Goal: Answer question/provide support: Share knowledge or assist other users

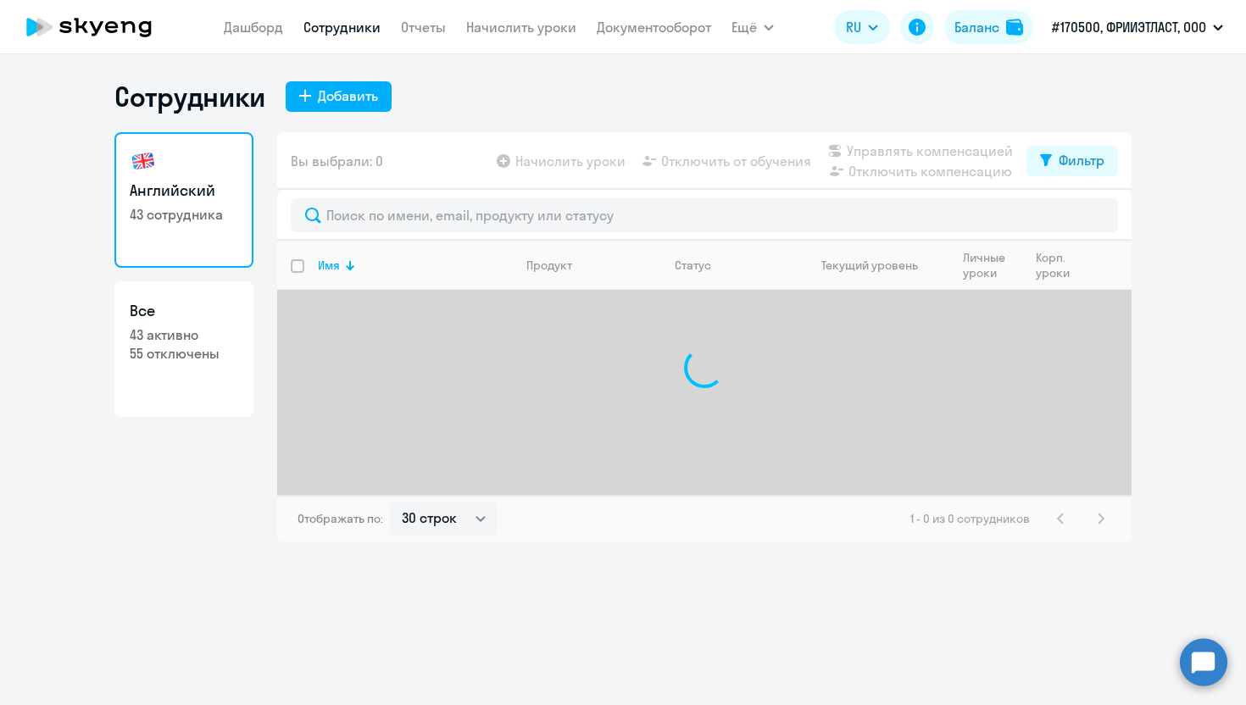
select select "30"
click at [1198, 668] on circle at bounding box center [1203, 662] width 47 height 47
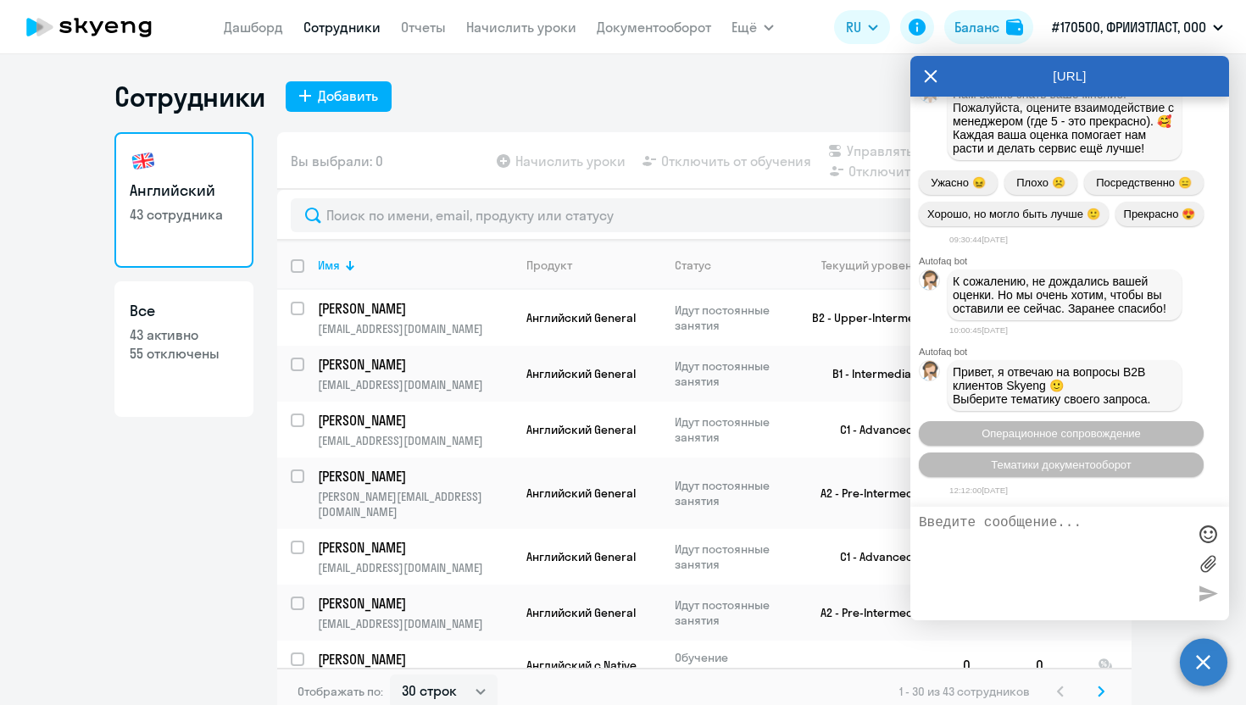
scroll to position [6215, 0]
click at [995, 528] on textarea at bounding box center [1053, 564] width 268 height 97
click at [931, 75] on icon at bounding box center [931, 76] width 13 height 13
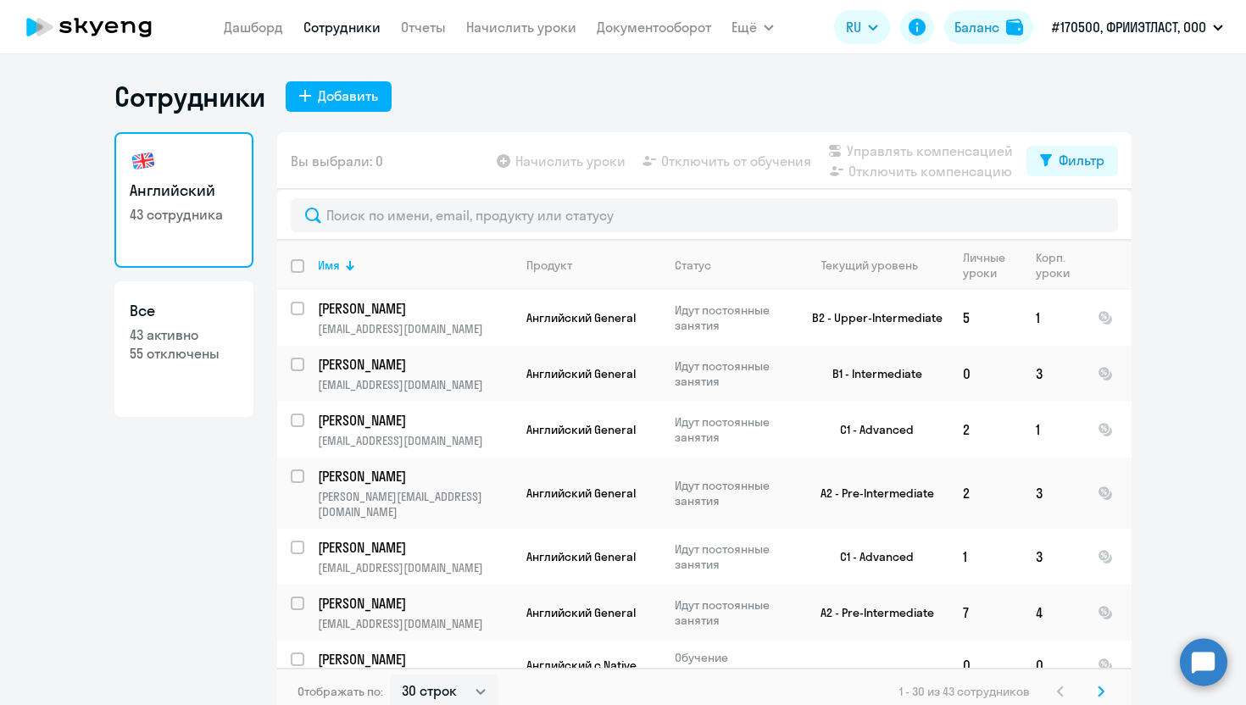
click at [1207, 655] on circle at bounding box center [1203, 662] width 47 height 47
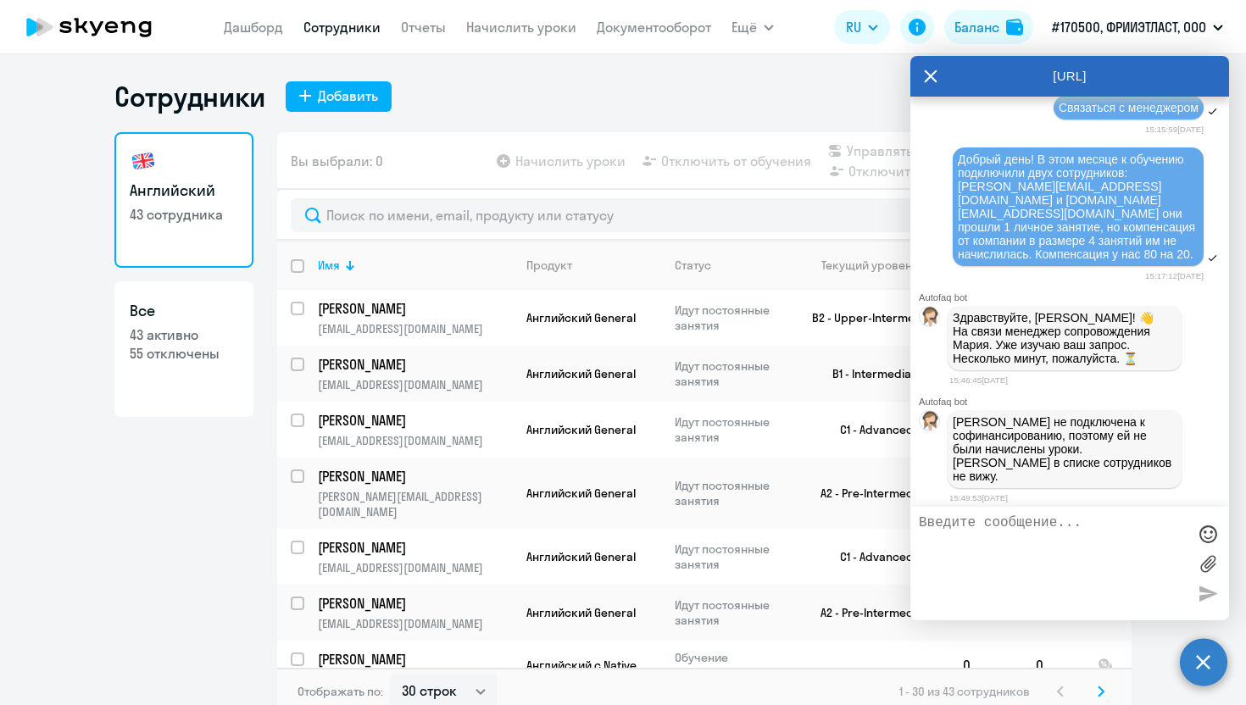
scroll to position [4992, 0]
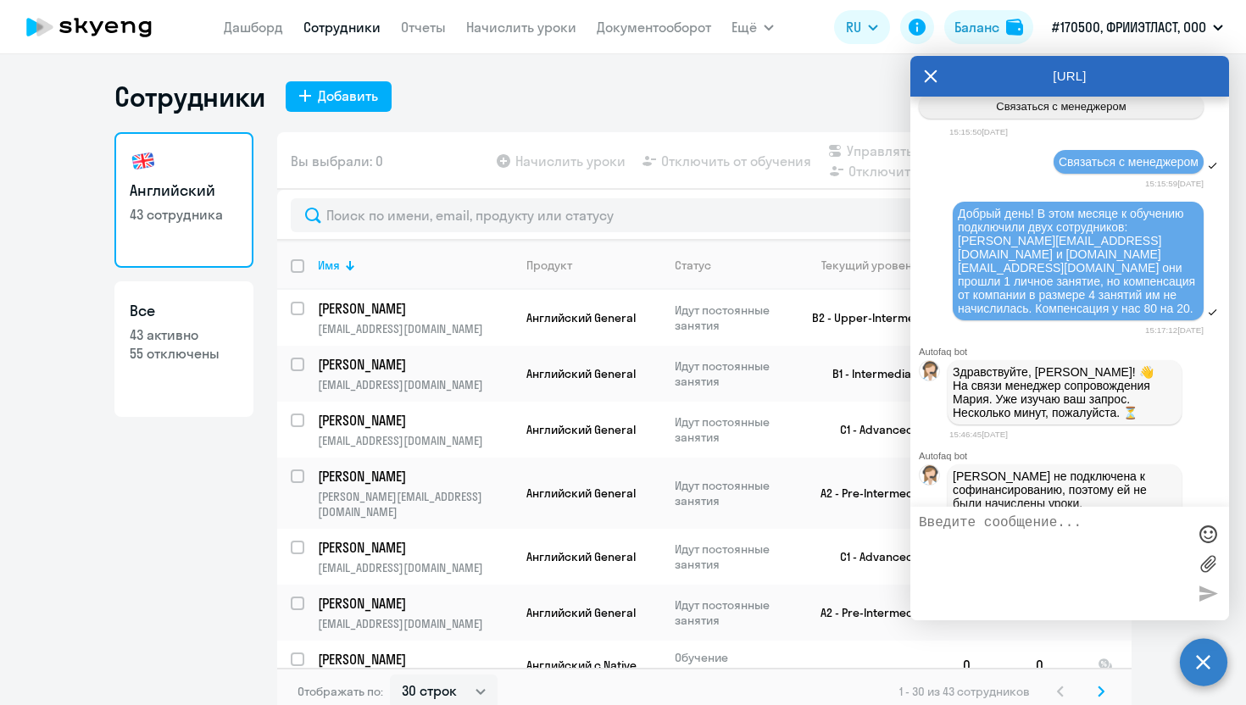
click at [970, 535] on textarea at bounding box center [1053, 564] width 268 height 97
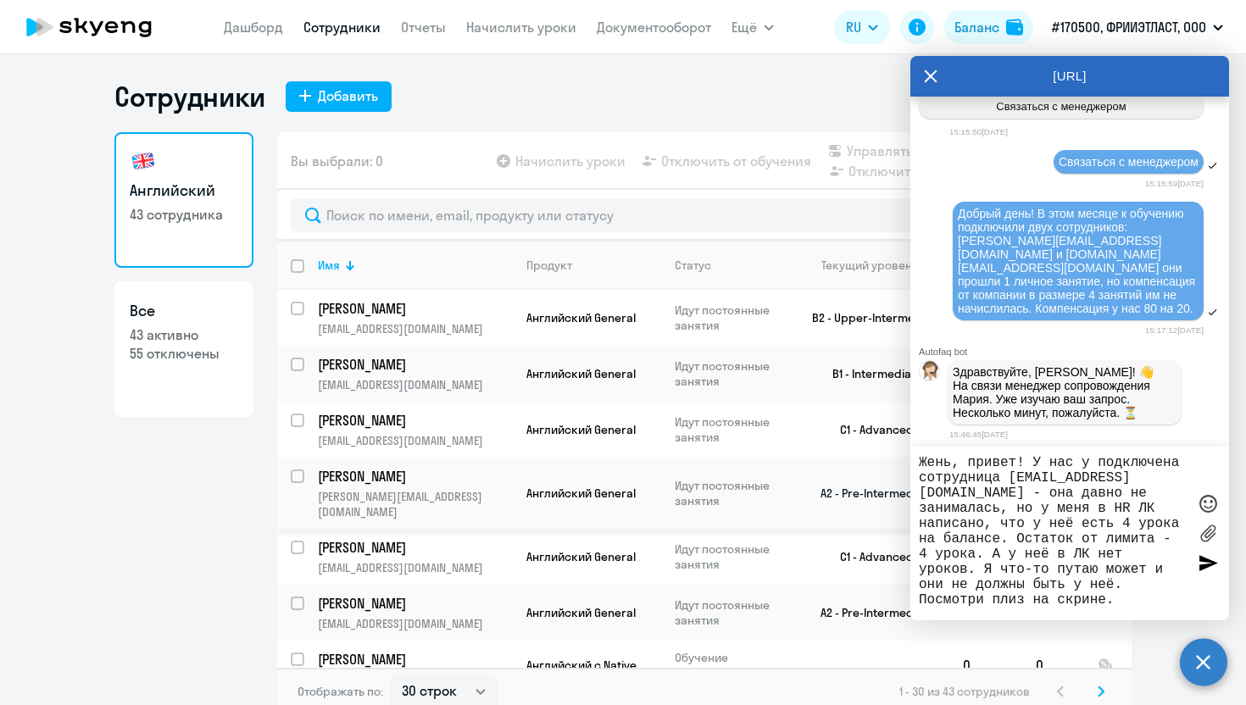
drag, startPoint x: 1028, startPoint y: 463, endPoint x: 900, endPoint y: 461, distance: 128.1
click at [900, 461] on body "[PERSON_NAME] Отчеты Начислить уроки Документооборот Ещё Дашборд Сотрудники Отч…" at bounding box center [623, 352] width 1246 height 705
click at [1031, 521] on textarea "Добрый день! У нас у подключена сотрудница [EMAIL_ADDRESS][DOMAIN_NAME] - она д…" at bounding box center [1053, 533] width 268 height 157
drag, startPoint x: 1120, startPoint y: 605, endPoint x: 922, endPoint y: 604, distance: 198.4
click at [922, 604] on textarea "Добрый день! У нас у подключена сотрудница [EMAIL_ADDRESS][DOMAIN_NAME] - она д…" at bounding box center [1053, 533] width 268 height 157
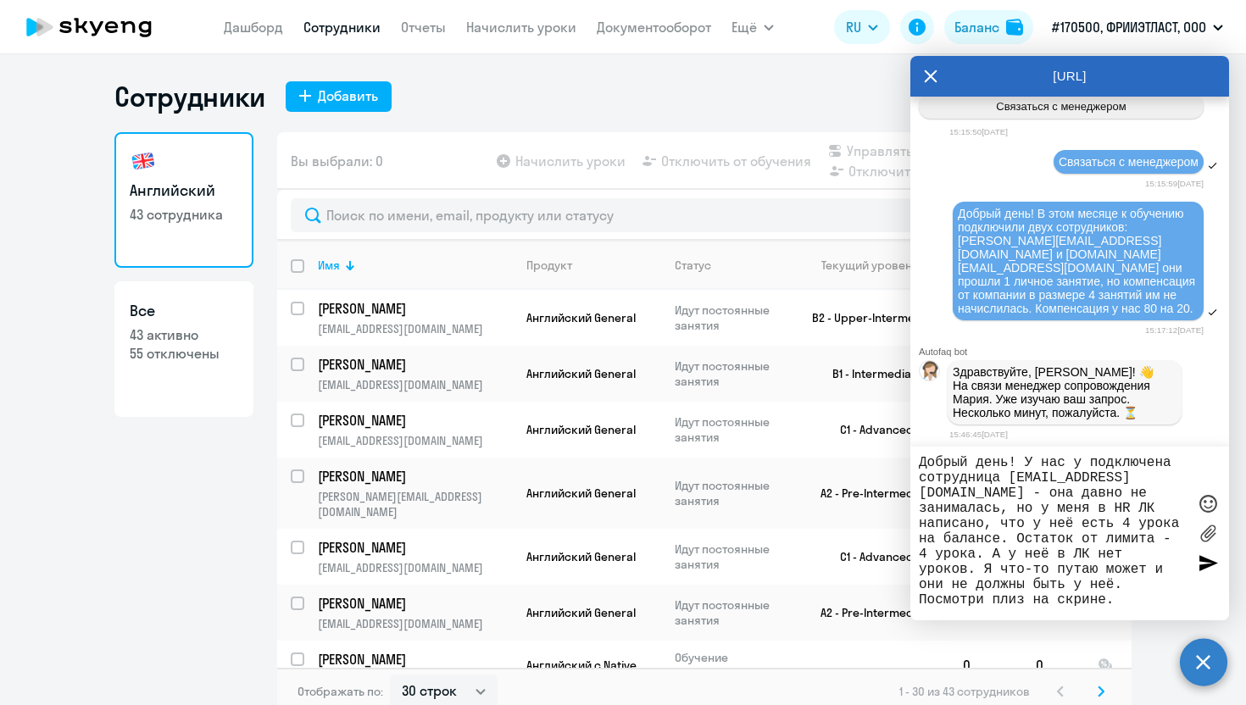
type textarea "Добрый день! У нас у подключена сотрудница [EMAIL_ADDRESS][DOMAIN_NAME] - она д…"
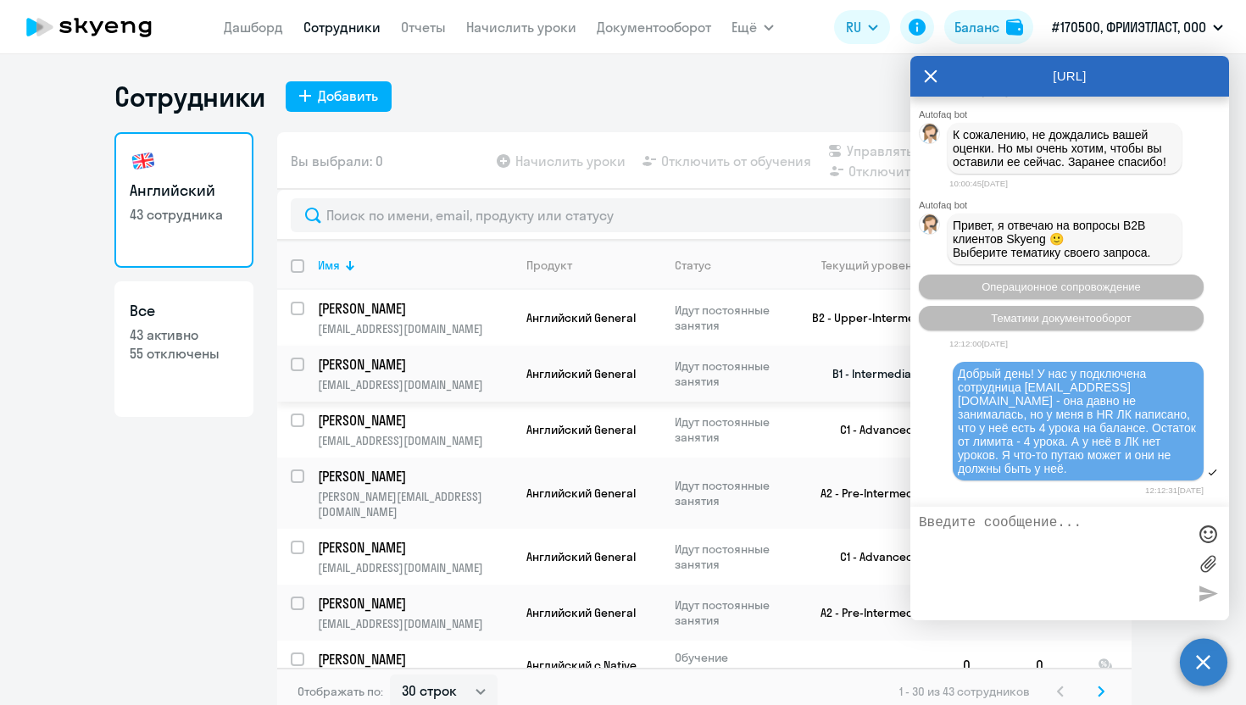
scroll to position [6492, 0]
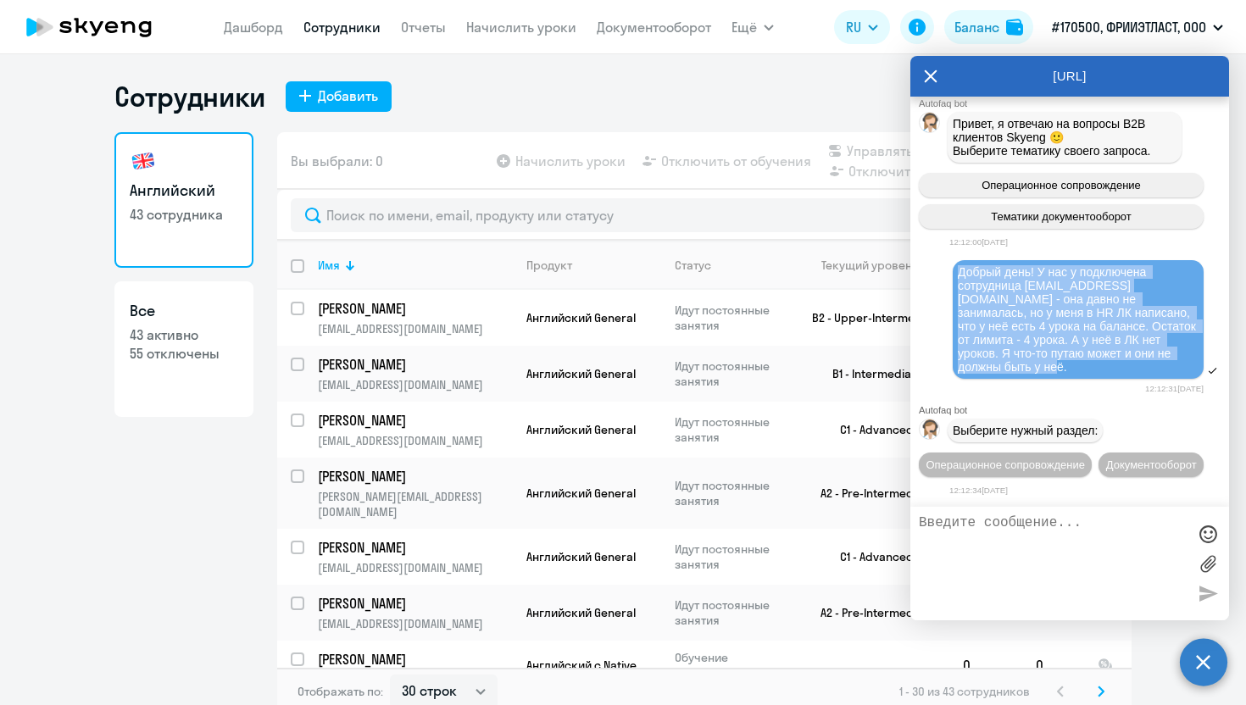
drag, startPoint x: 1165, startPoint y: 326, endPoint x: 962, endPoint y: 244, distance: 219.2
click at [962, 265] on div "Добрый день! У нас у подключена сотрудница [EMAIL_ADDRESS][DOMAIN_NAME] - она д…" at bounding box center [1078, 319] width 241 height 109
copy span "Добрый день! У нас у подключена сотрудница [EMAIL_ADDRESS][DOMAIN_NAME] - она д…"
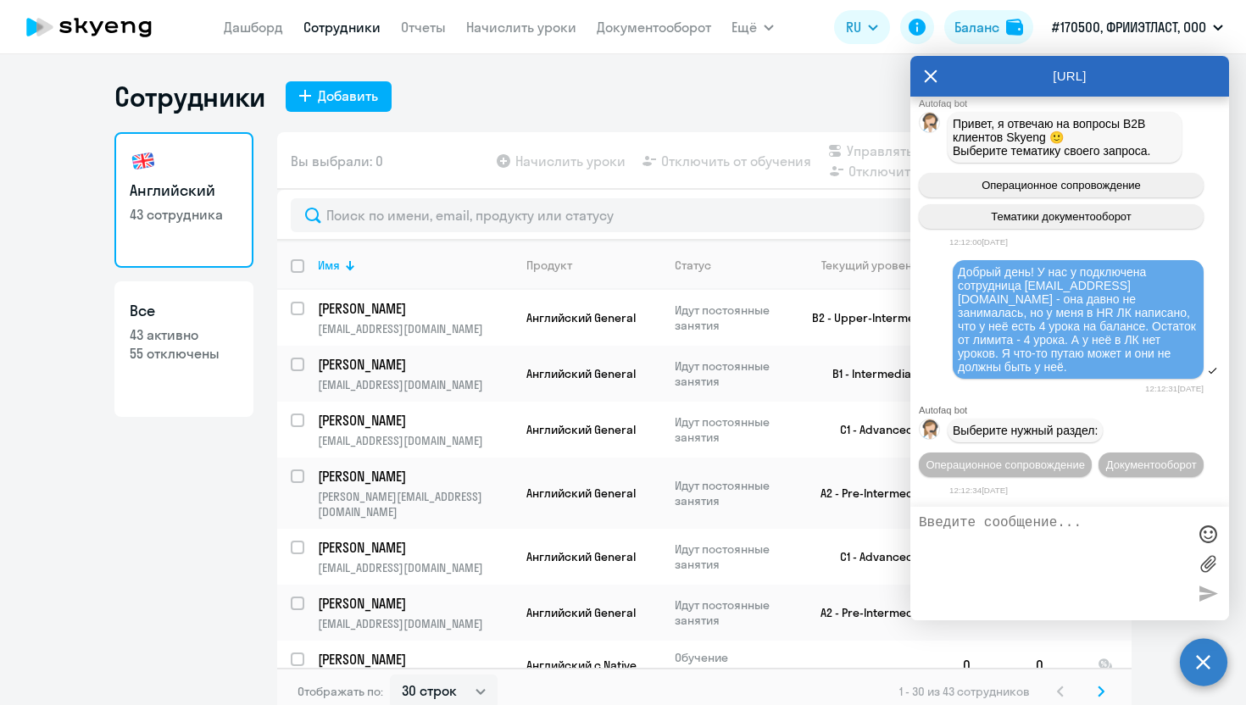
click at [1029, 560] on textarea at bounding box center [1053, 564] width 268 height 97
click at [930, 80] on icon at bounding box center [931, 76] width 14 height 41
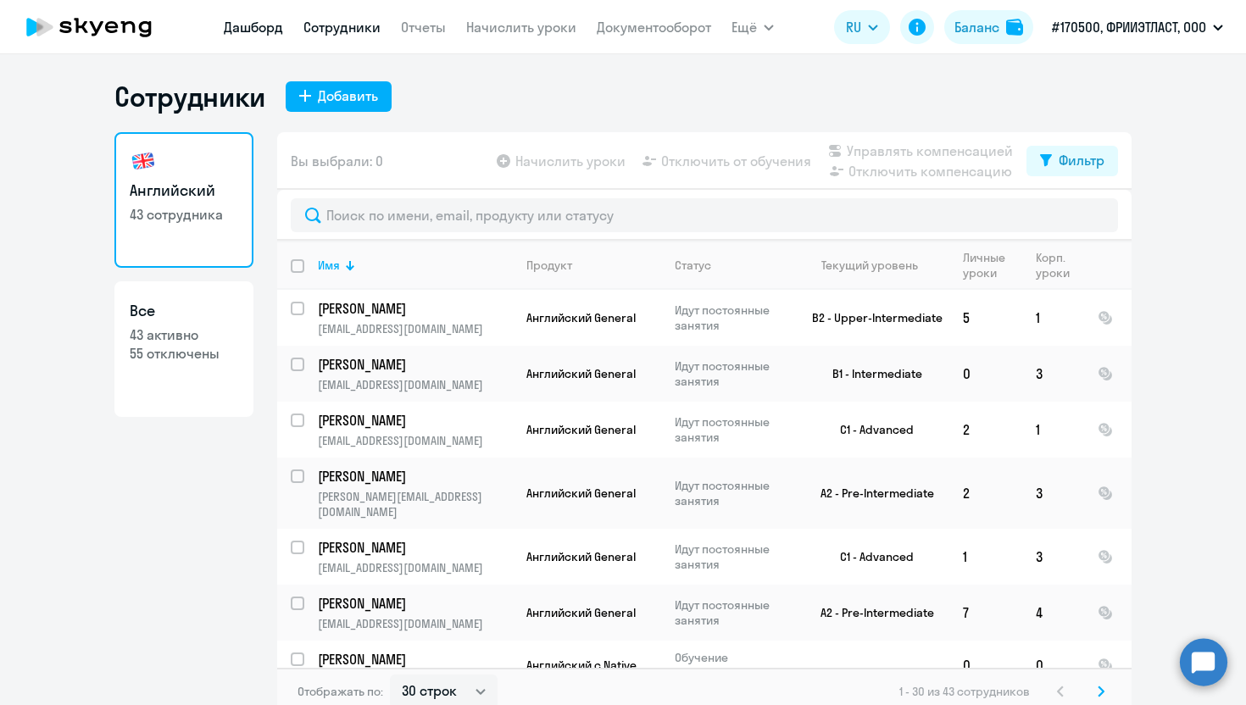
click at [256, 27] on link "Дашборд" at bounding box center [253, 27] width 59 height 17
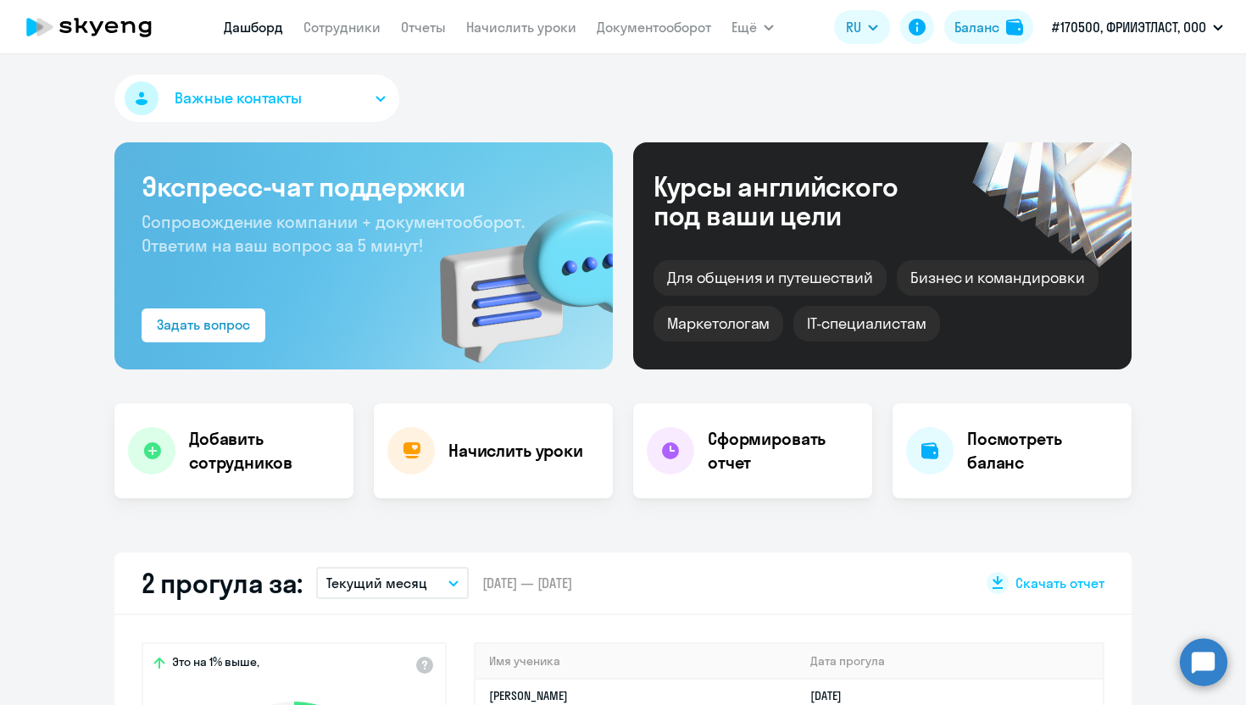
click at [1219, 672] on circle at bounding box center [1203, 662] width 47 height 47
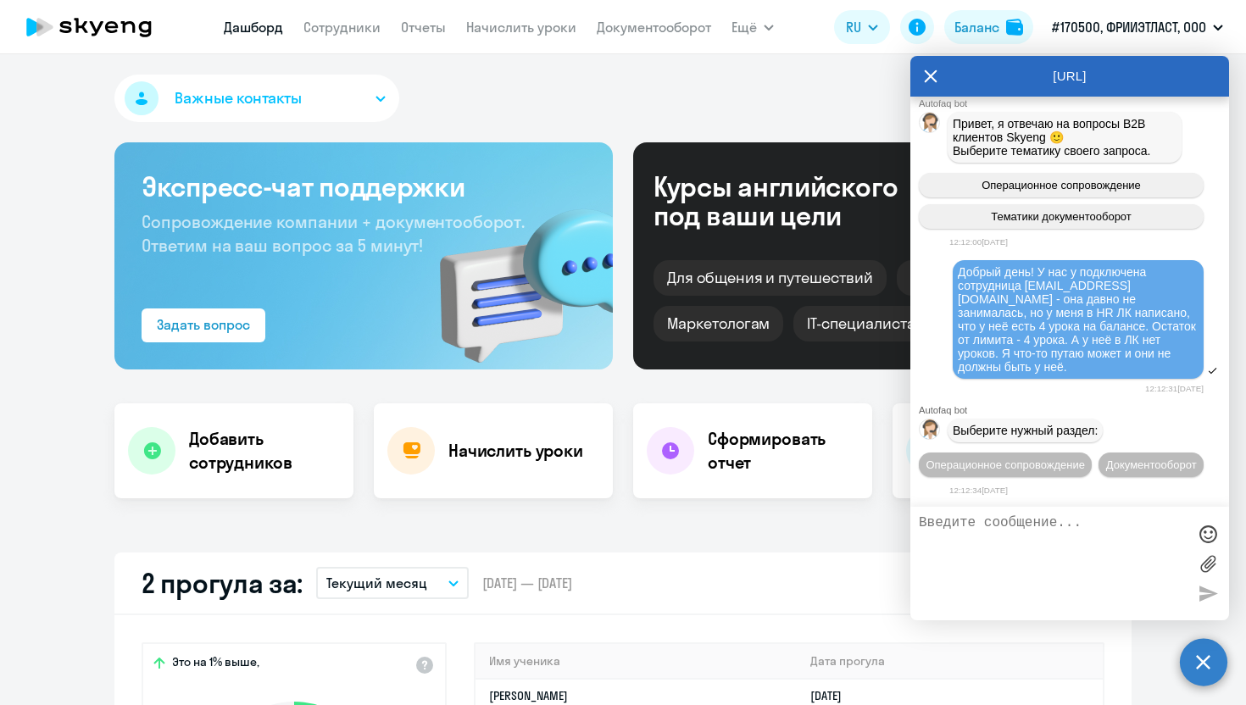
scroll to position [6492, 0]
click at [1075, 459] on span "Операционное сопровождение" at bounding box center [1005, 465] width 159 height 13
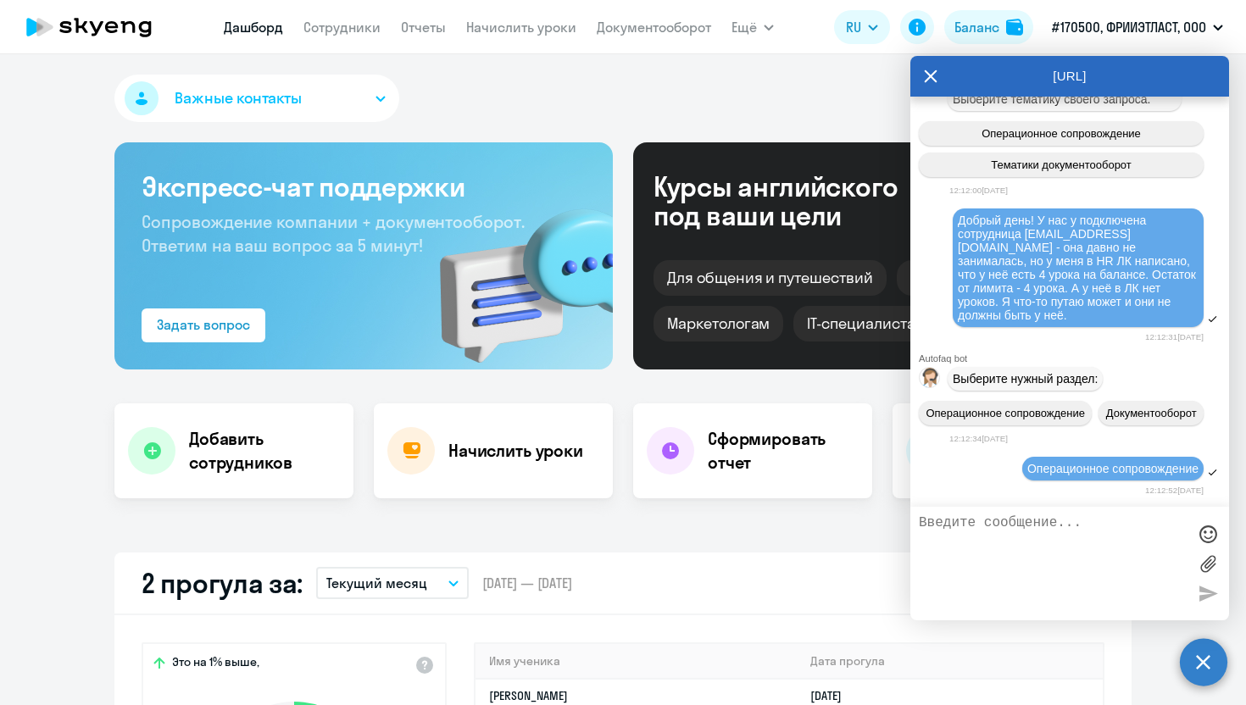
scroll to position [6651, 0]
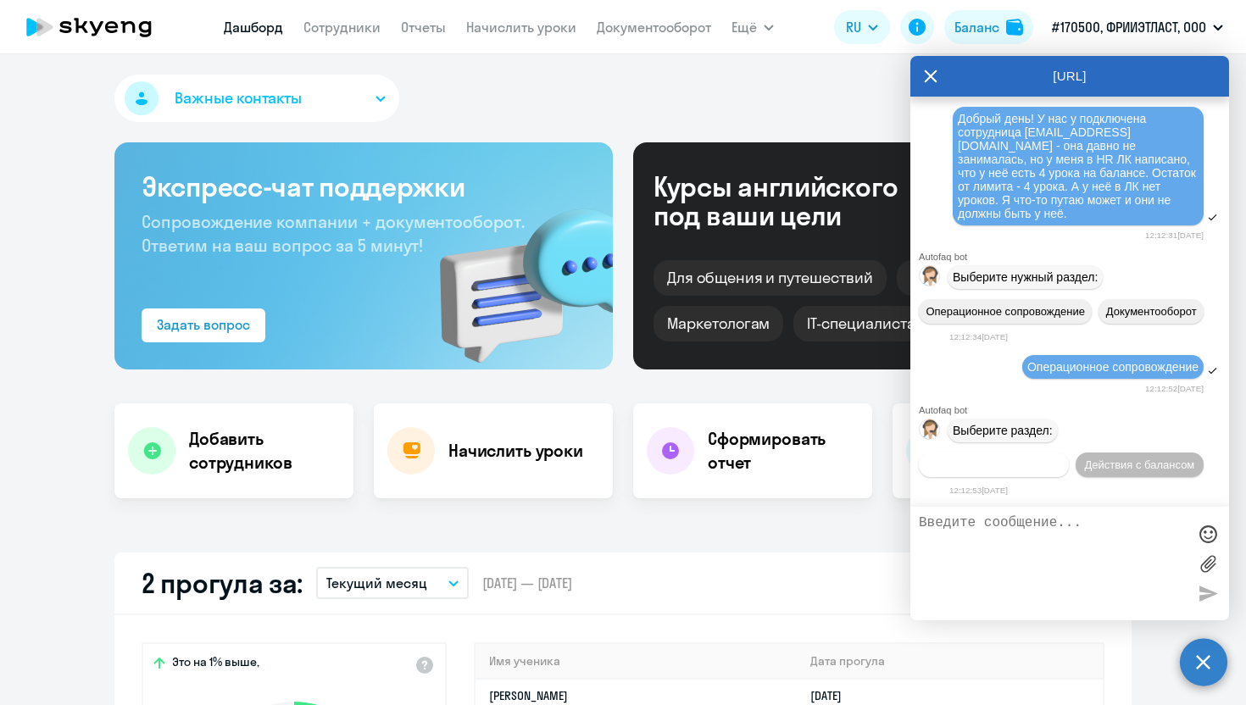
select select "30"
click at [1031, 470] on button "Действия по сотрудникам" at bounding box center [994, 465] width 150 height 25
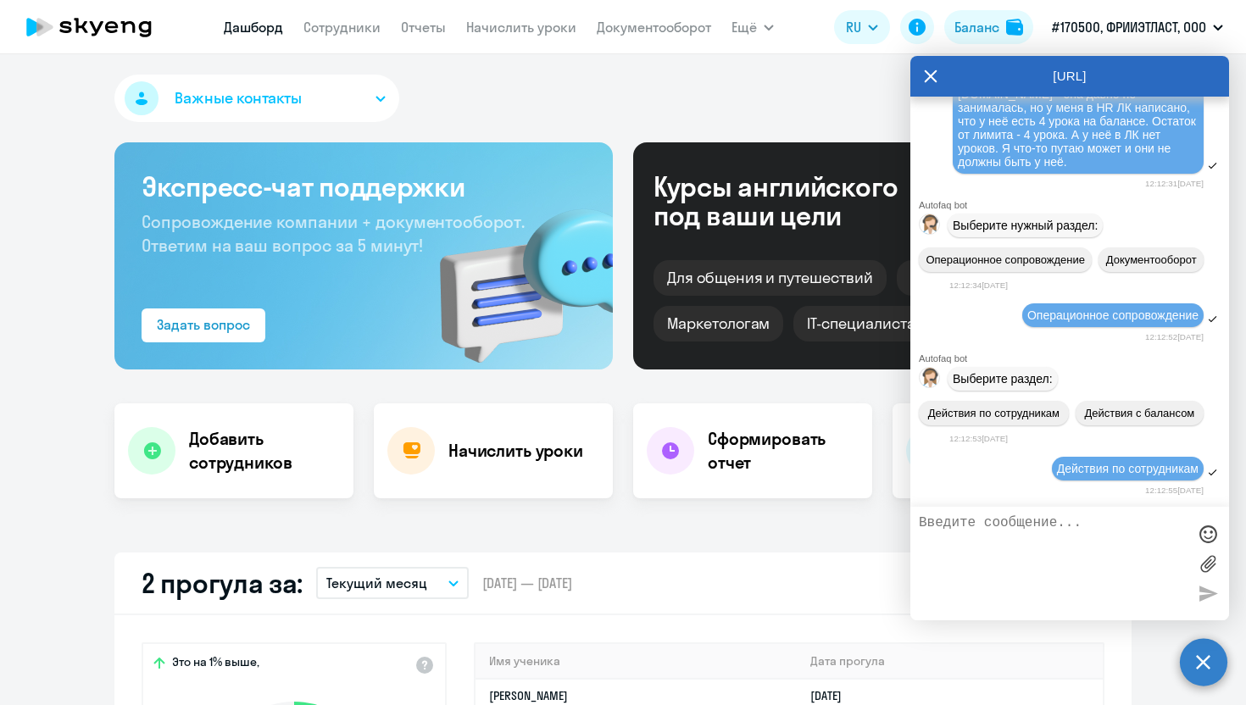
scroll to position [6876, 0]
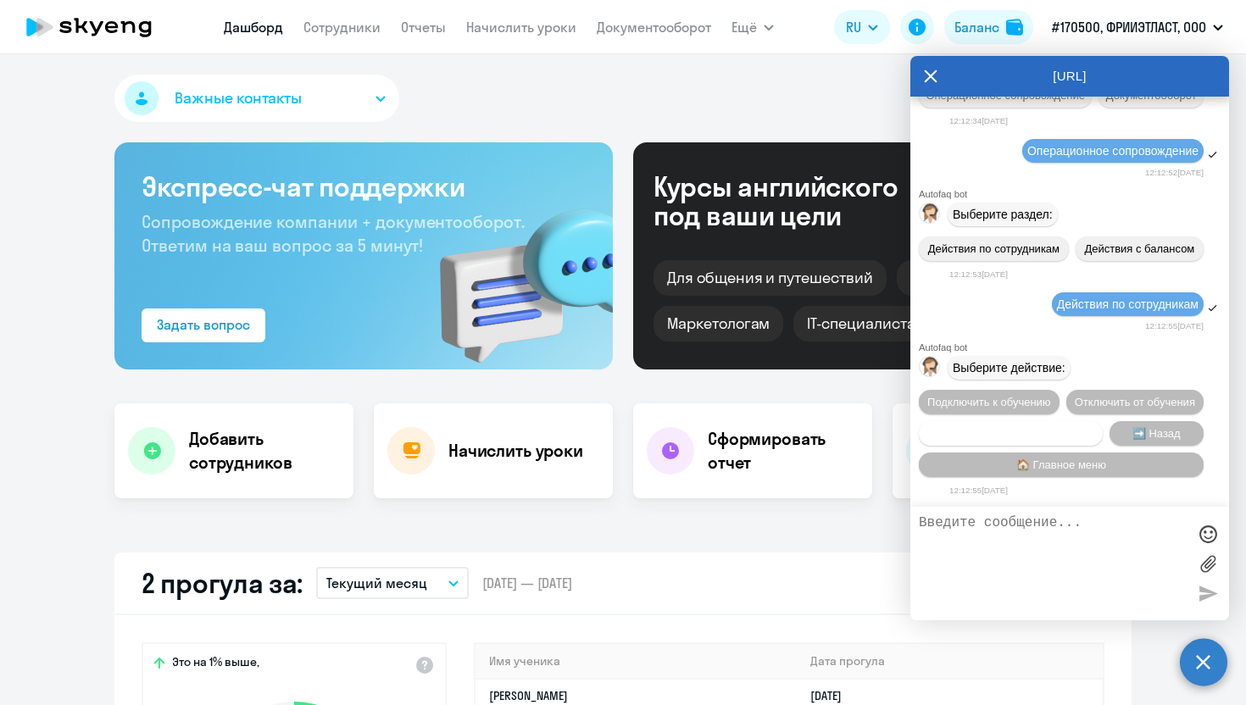
click at [1057, 438] on button "Сотруднику нужна помощь" at bounding box center [1011, 433] width 184 height 25
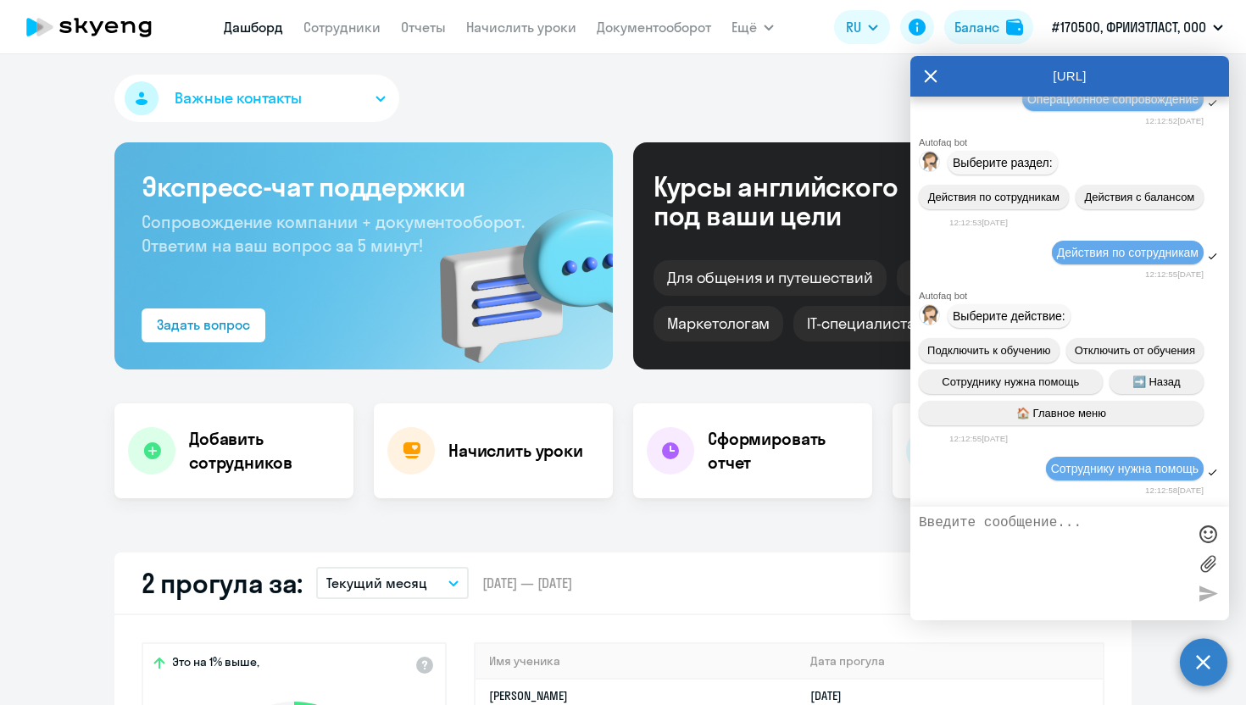
scroll to position [7476, 0]
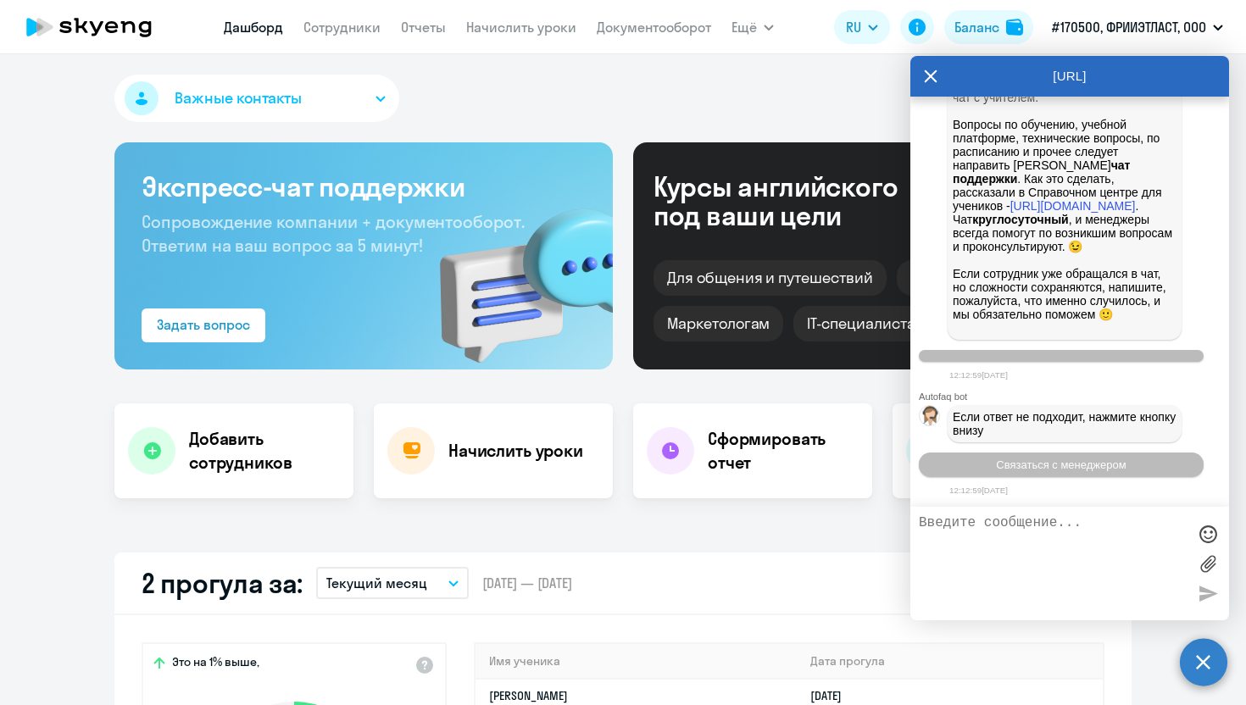
drag, startPoint x: 1046, startPoint y: 469, endPoint x: 1038, endPoint y: 541, distance: 72.5
click at [1038, 541] on div "[URL] Autofaq bot Привет, я отвечаю на вопросы B2B клиентов Skyeng 🙂 Выберите т…" at bounding box center [1070, 338] width 319 height 565
click at [1038, 541] on textarea at bounding box center [1053, 564] width 268 height 97
click at [1044, 462] on span "Связаться с менеджером" at bounding box center [1061, 465] width 130 height 13
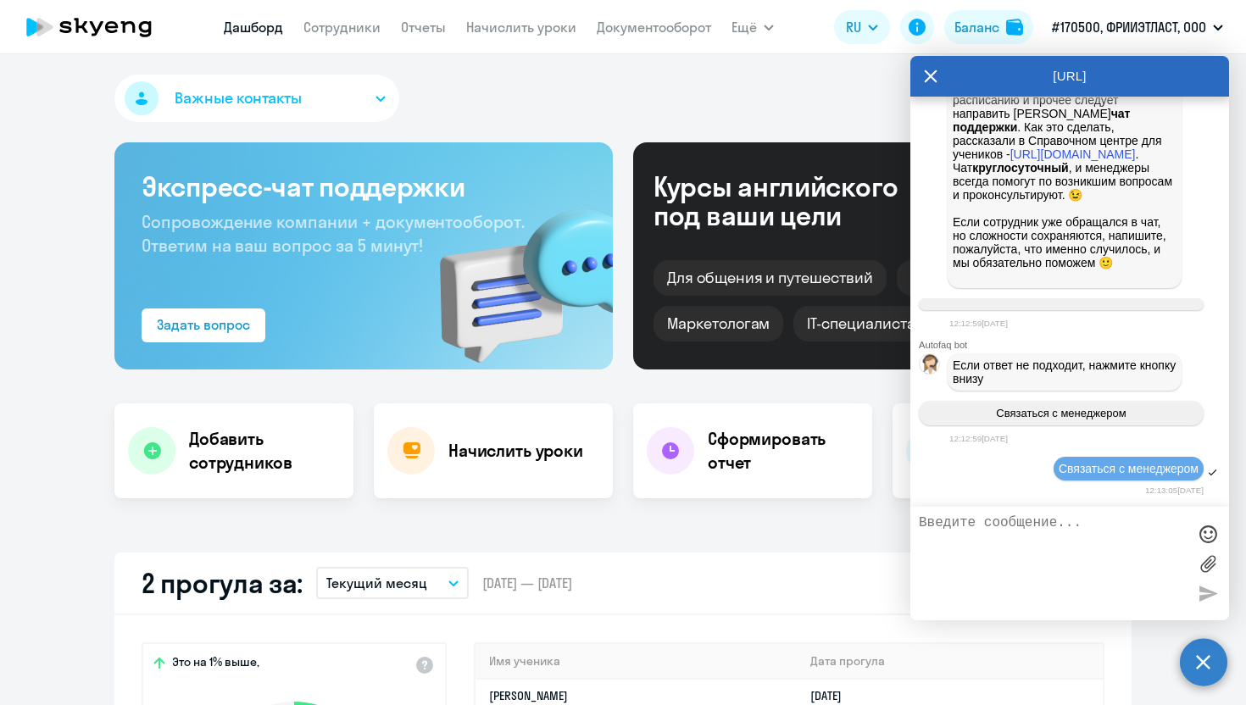
scroll to position [7529, 0]
click at [1002, 538] on textarea at bounding box center [1053, 564] width 268 height 97
paste textarea "Добрый день! У нас у подключена сотрудница [EMAIL_ADDRESS][DOMAIN_NAME] - она д…"
type textarea "Добрый день! У нас у подключена сотрудница [EMAIL_ADDRESS][DOMAIN_NAME] - она д…"
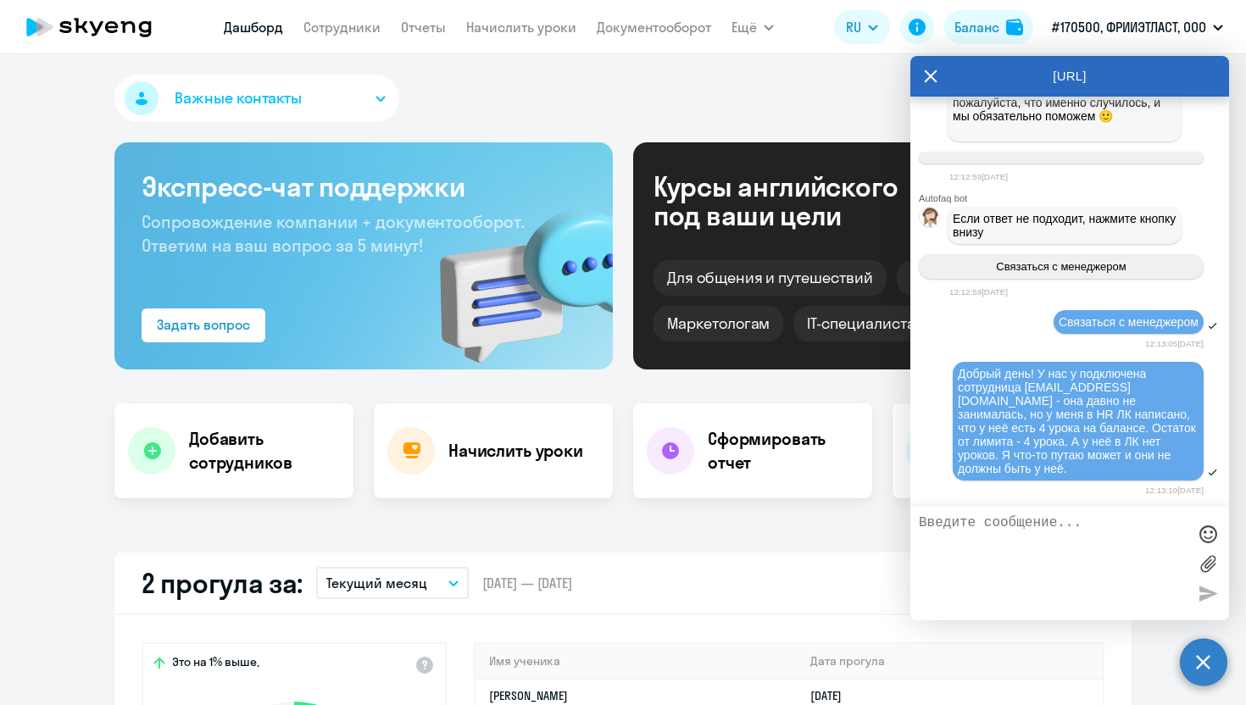
click at [369, 37] on nav "[PERSON_NAME] Отчеты Начислить уроки Документооборот" at bounding box center [468, 27] width 488 height 34
click at [369, 33] on link "Сотрудники" at bounding box center [342, 27] width 77 height 17
select select "30"
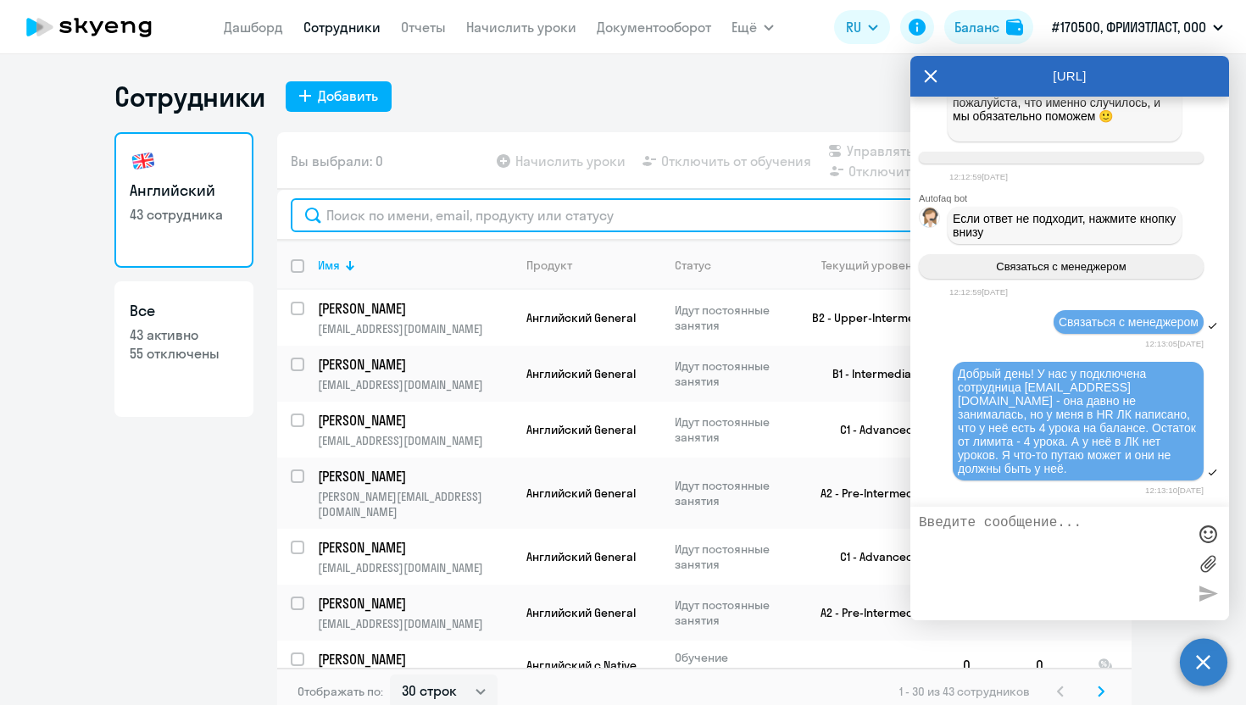
click at [411, 212] on input "text" at bounding box center [705, 215] width 828 height 34
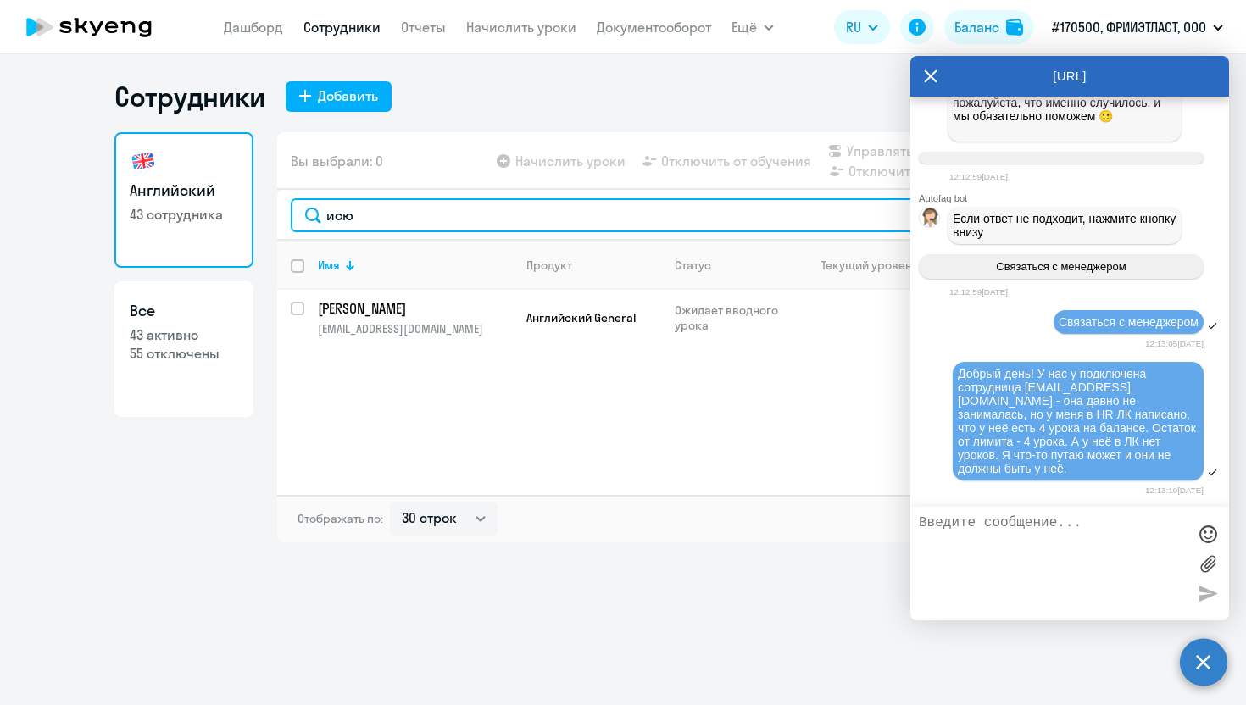
type input "исю"
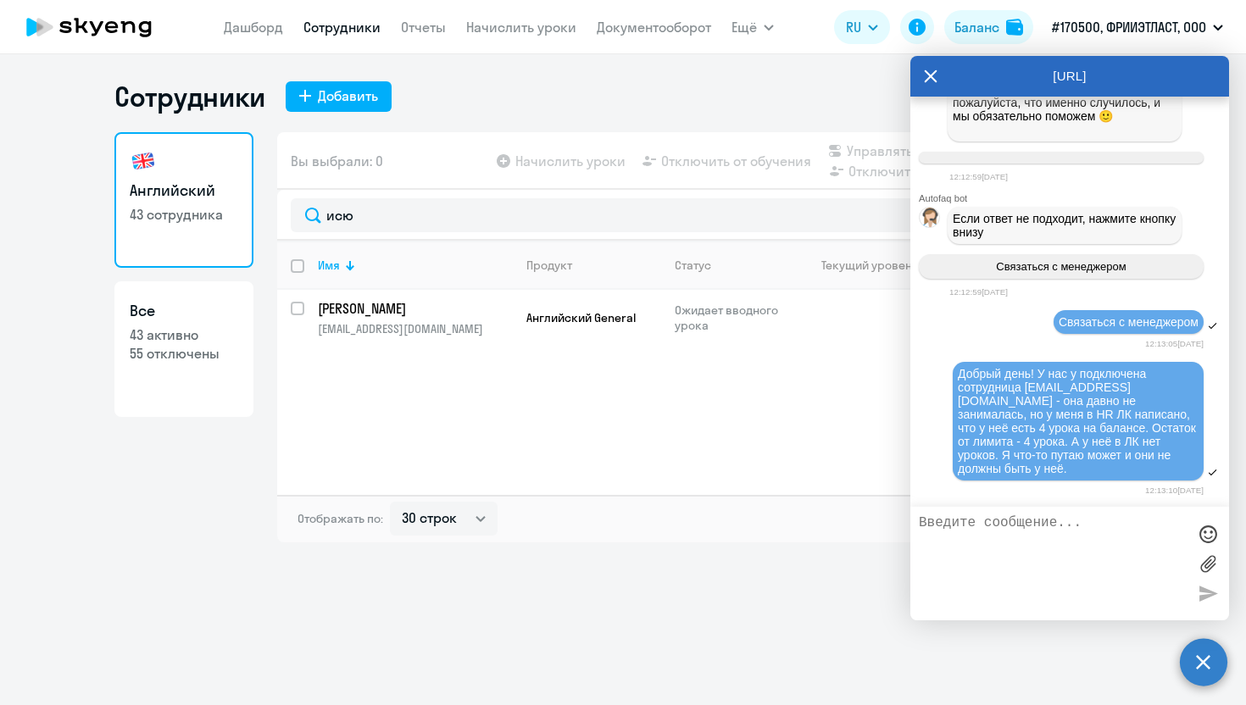
click at [932, 79] on icon at bounding box center [931, 76] width 14 height 41
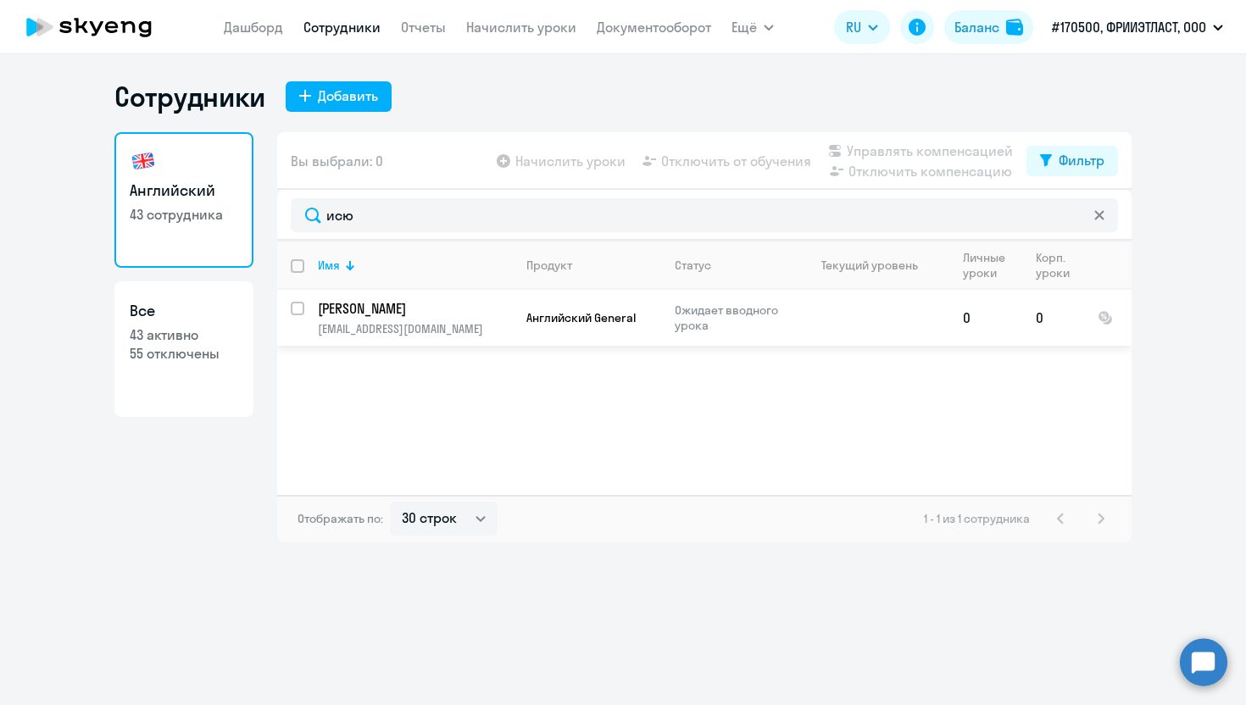
click at [672, 321] on td "Ожидает вводного урока" at bounding box center [726, 318] width 131 height 56
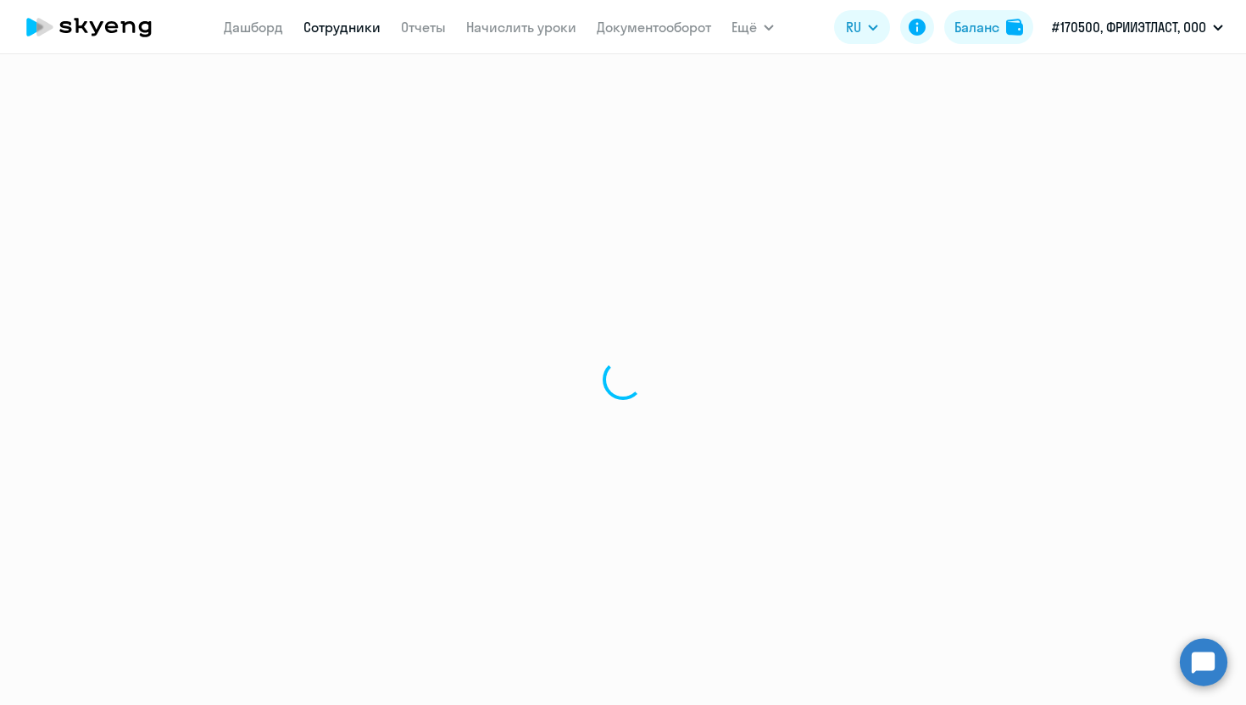
select select "english"
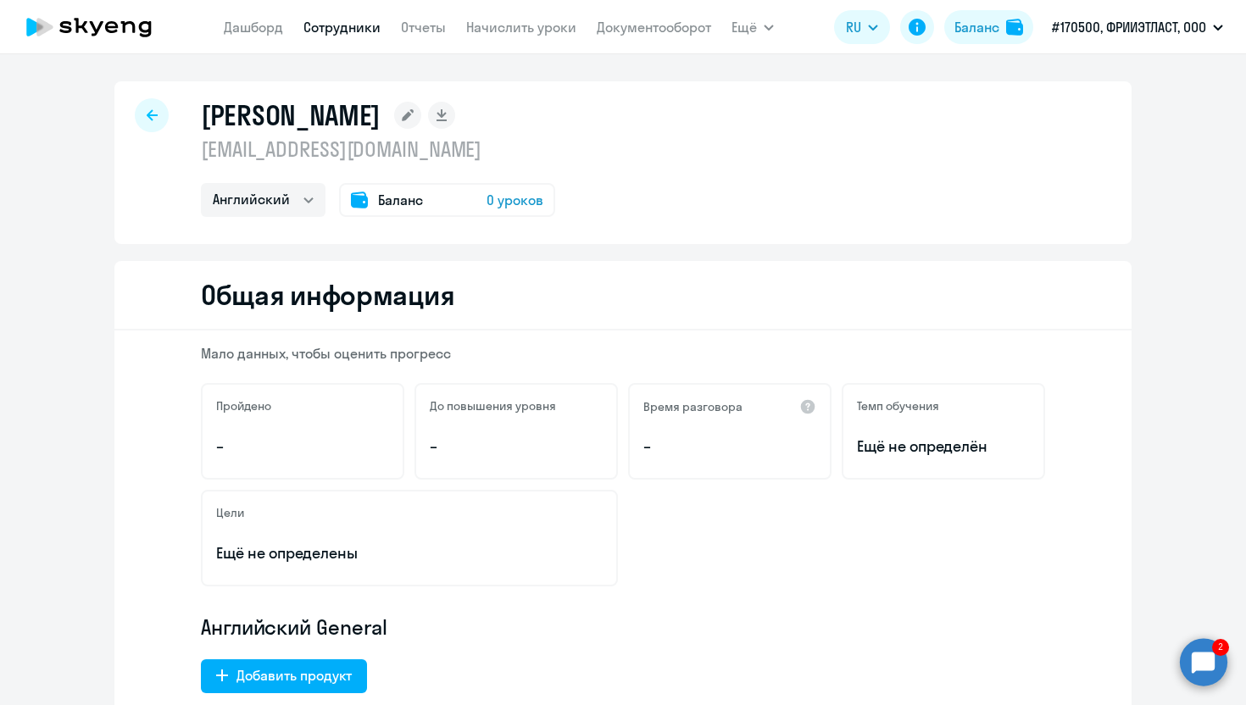
click at [162, 113] on div at bounding box center [152, 115] width 34 height 34
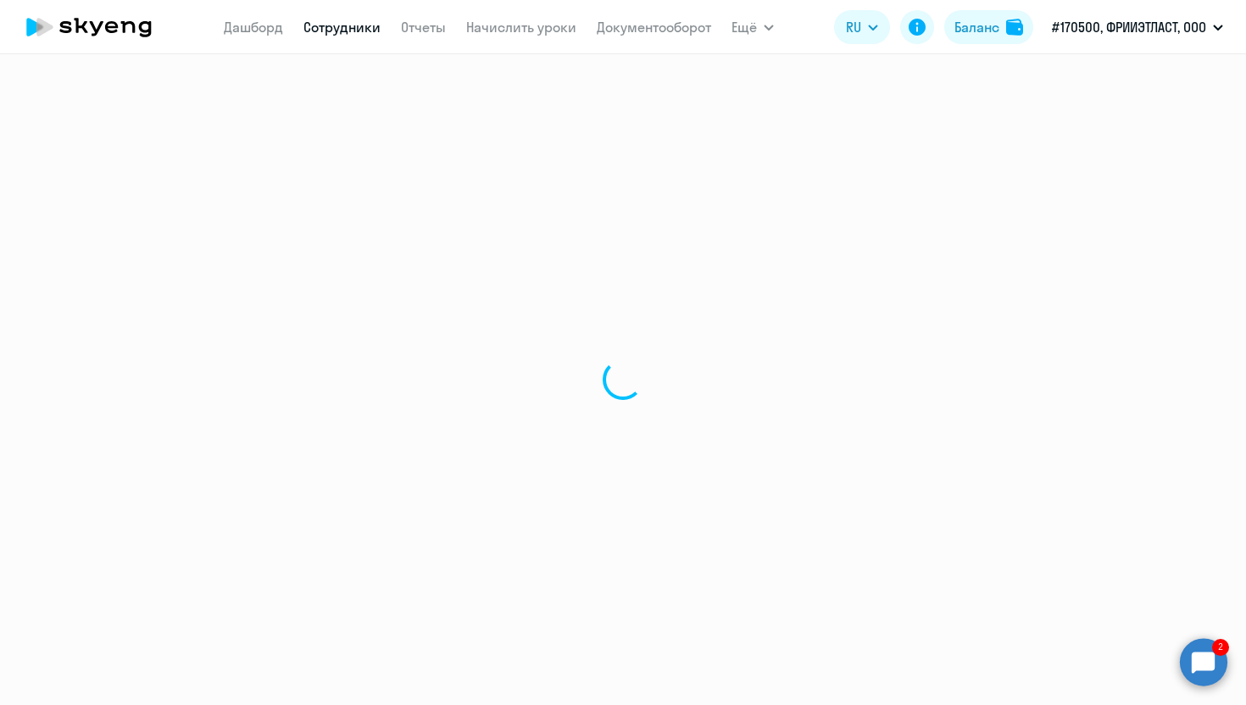
select select "30"
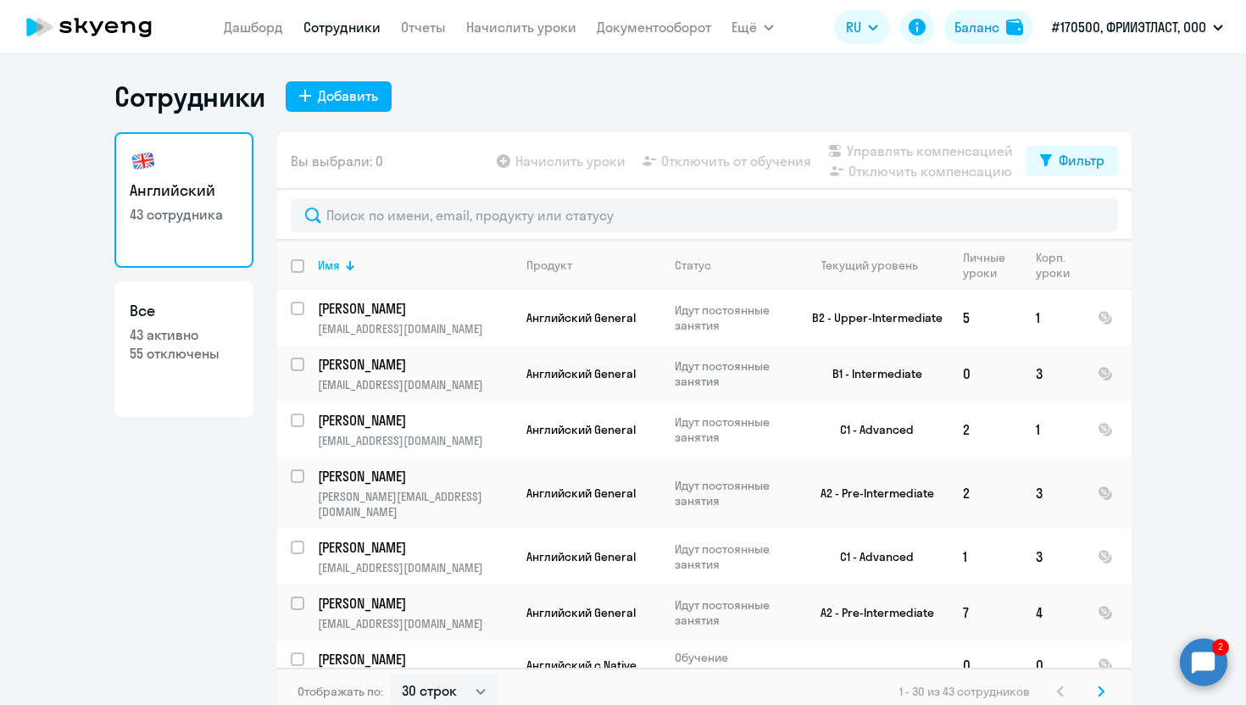
click at [1215, 660] on circle at bounding box center [1203, 662] width 47 height 47
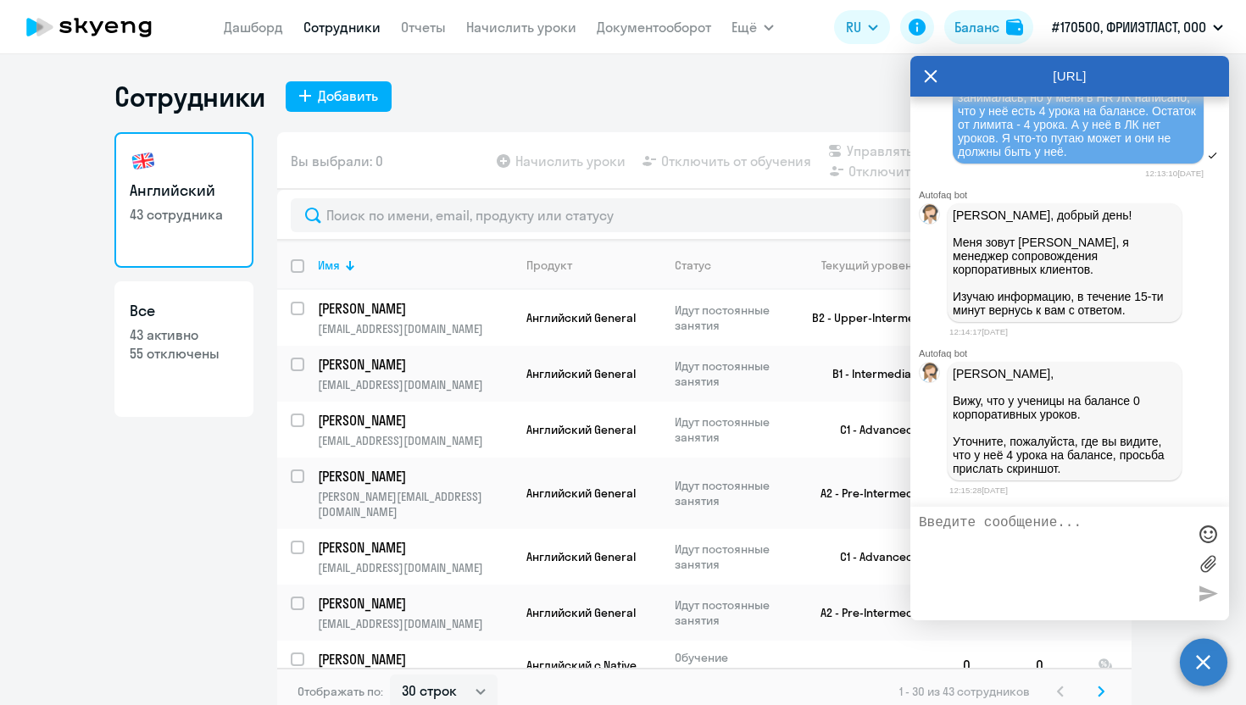
scroll to position [8004, 0]
click at [973, 551] on textarea at bounding box center [1053, 564] width 268 height 97
click at [1018, 542] on textarea at bounding box center [1053, 564] width 268 height 97
type textarea "Подскажите, а что ей надо сделать чтобы начать заниматься?"
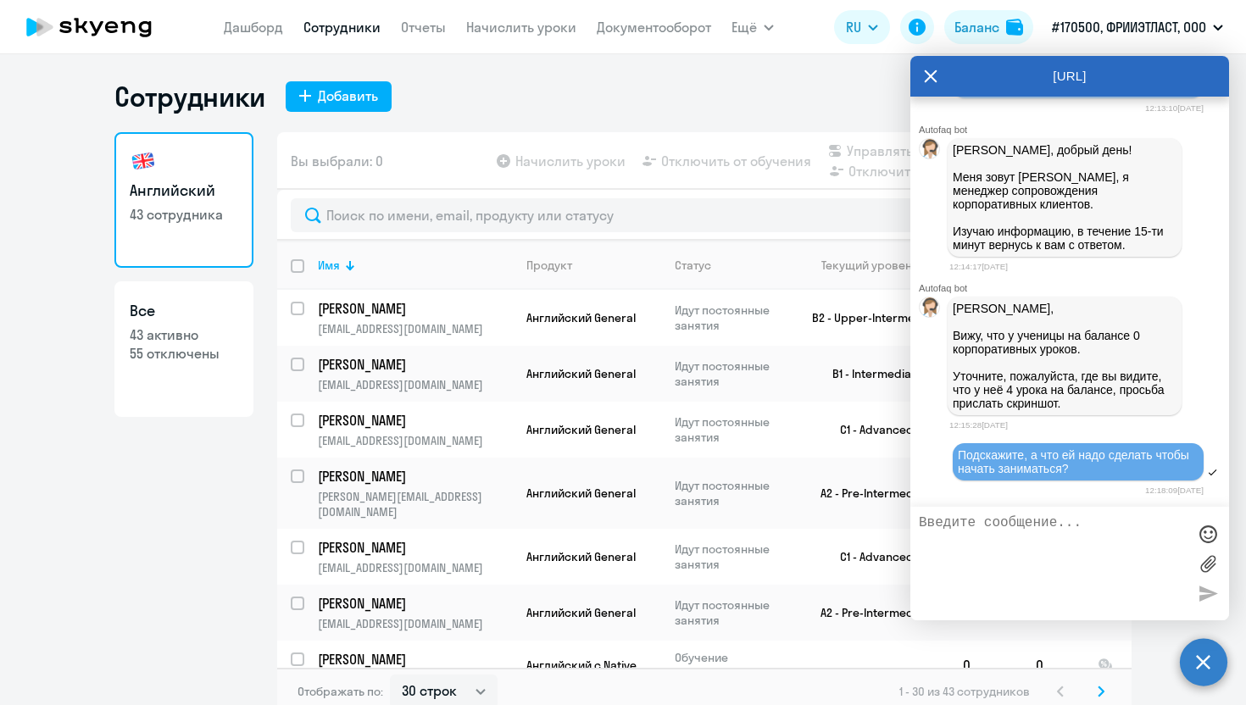
scroll to position [8072, 0]
type textarea "Написано "ожидает вводного урока""
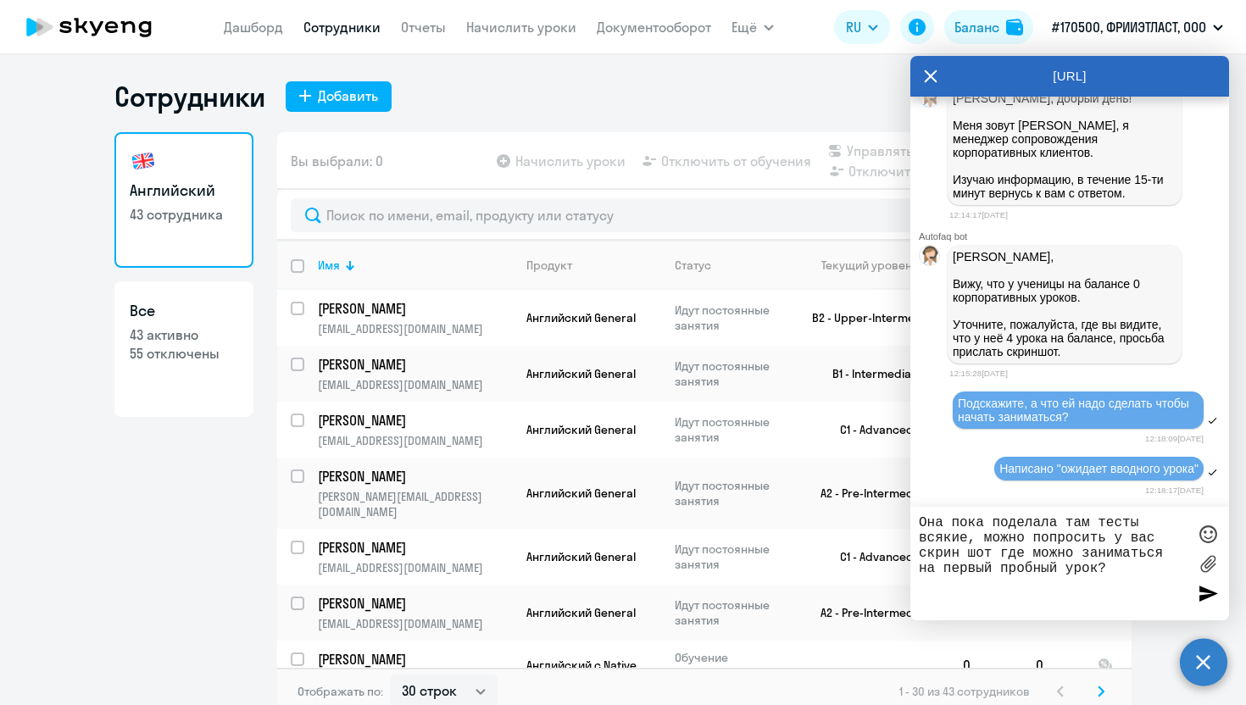
click at [1035, 575] on textarea "Она пока поделала там тесты всякие, можно попросить у вас скрин шот где можно з…" at bounding box center [1053, 564] width 268 height 97
type textarea "Она пока поделала там тесты всякие, можно попросить у вас скрин шот где можно з…"
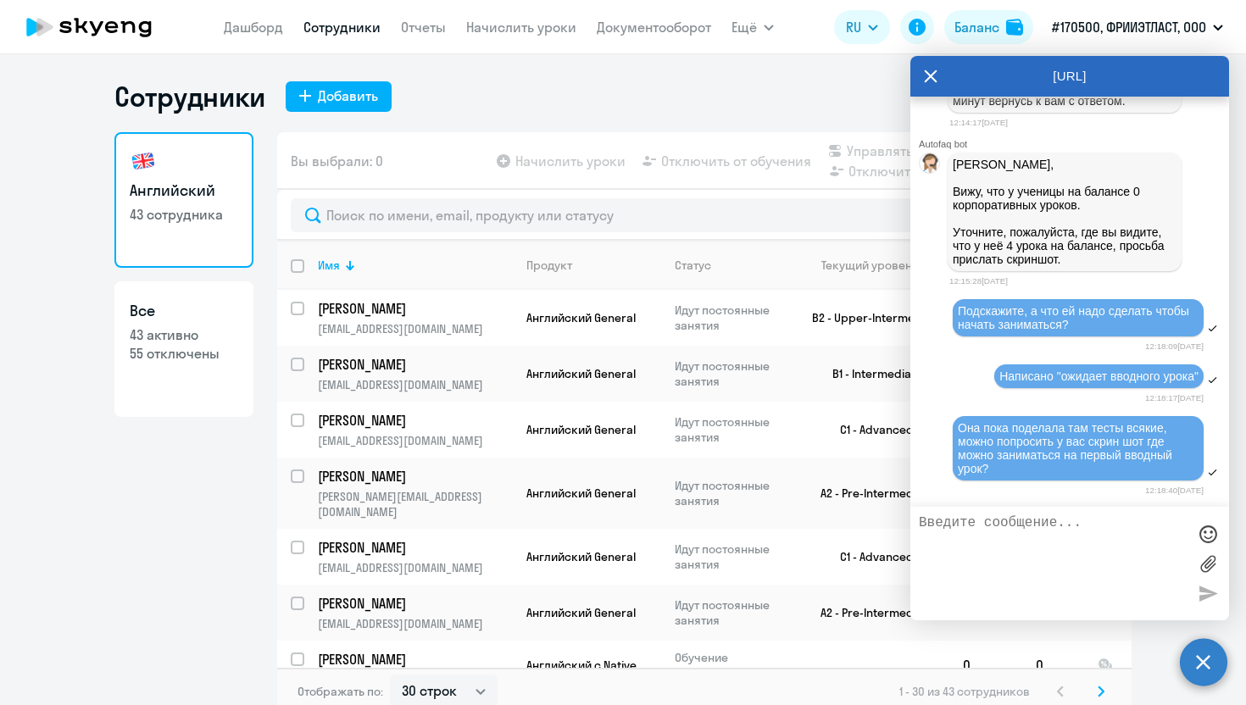
scroll to position [8222, 0]
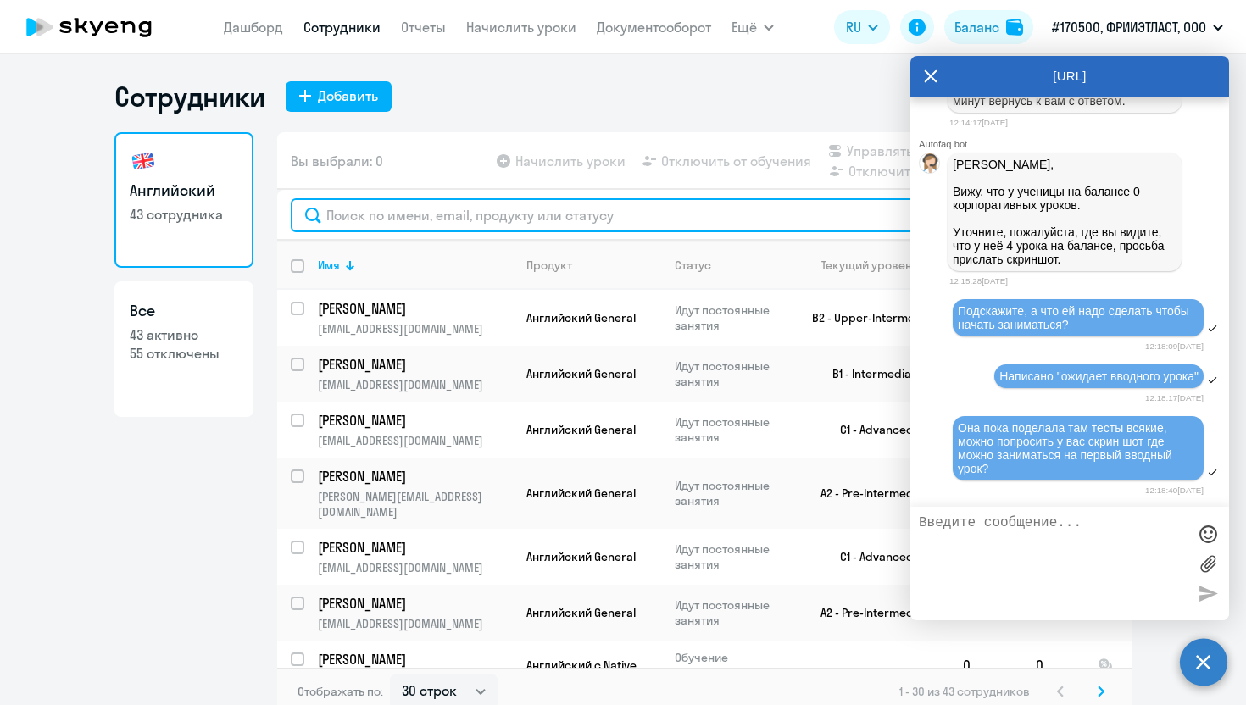
click at [457, 215] on input "text" at bounding box center [705, 215] width 828 height 34
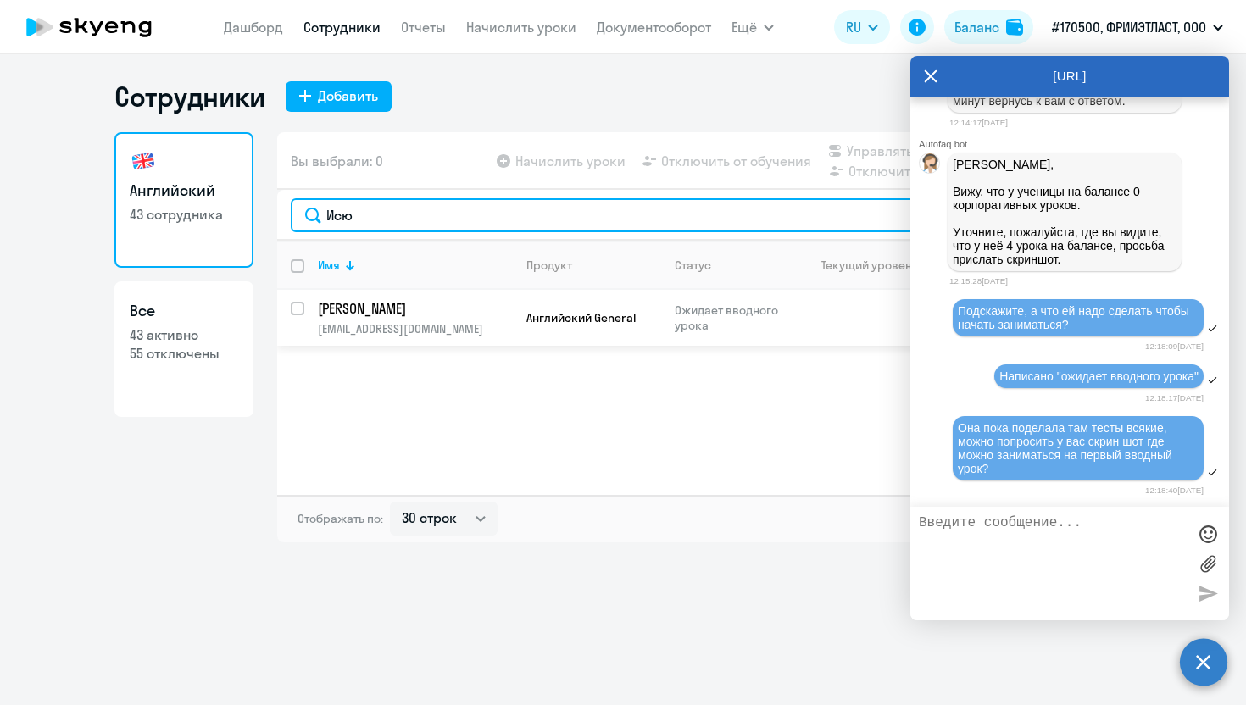
type input "Исю"
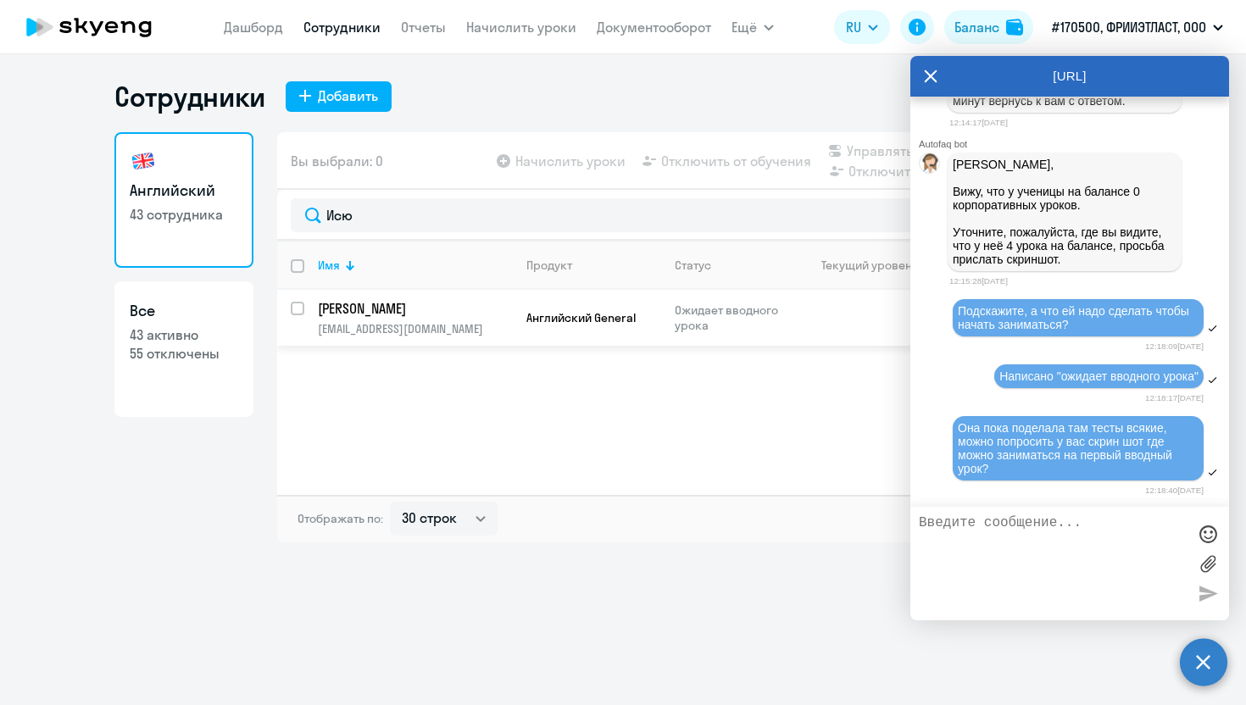
click at [415, 315] on p "[PERSON_NAME]" at bounding box center [414, 308] width 192 height 19
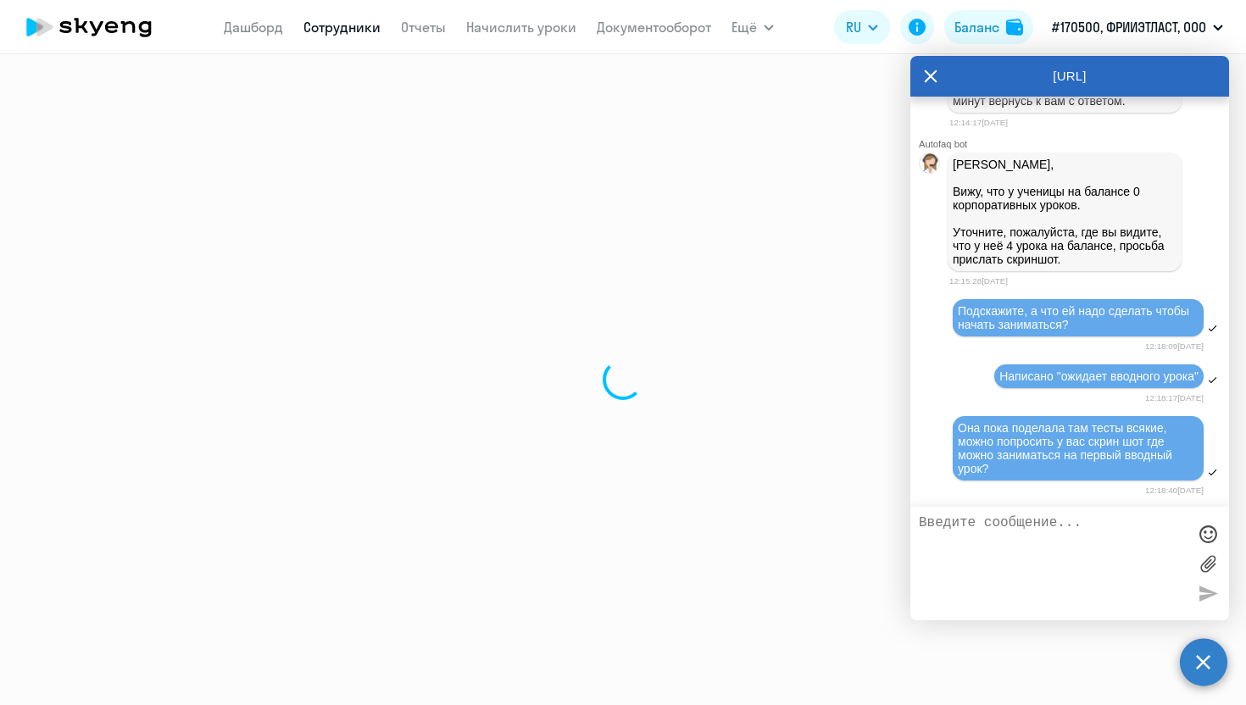
select select "english"
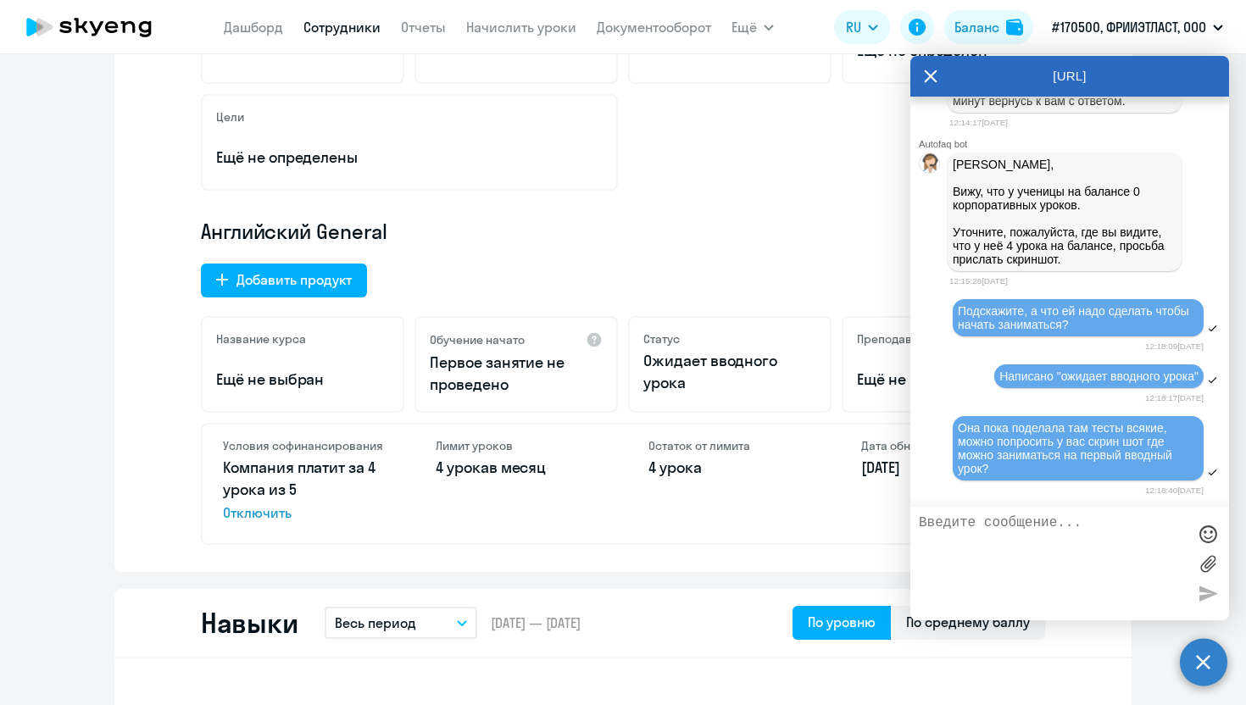
scroll to position [398, 0]
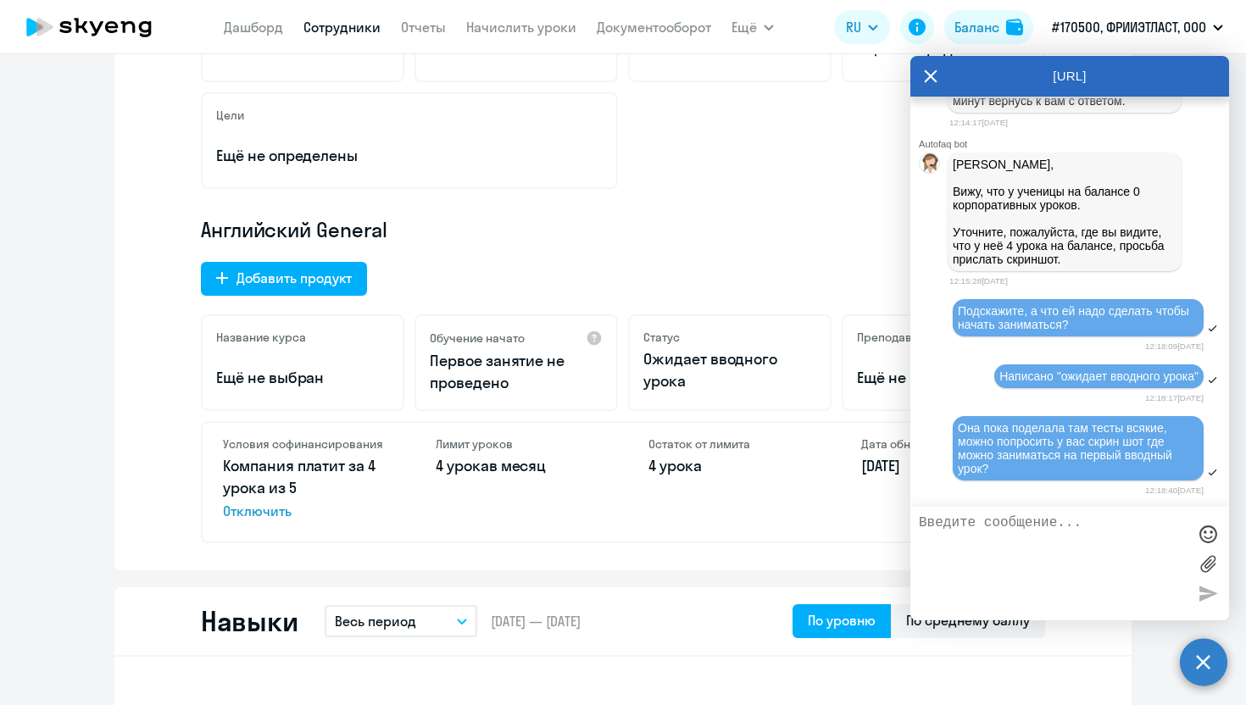
click at [927, 78] on icon at bounding box center [931, 76] width 14 height 41
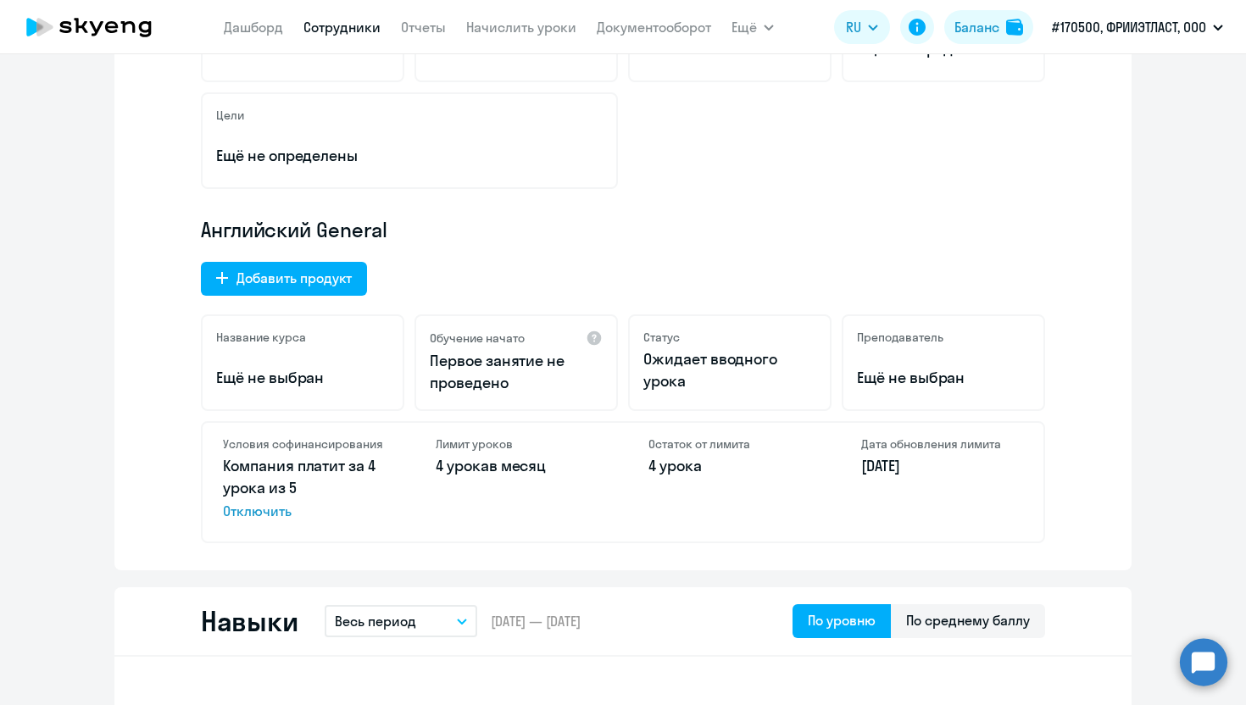
click at [1206, 647] on circle at bounding box center [1203, 662] width 47 height 47
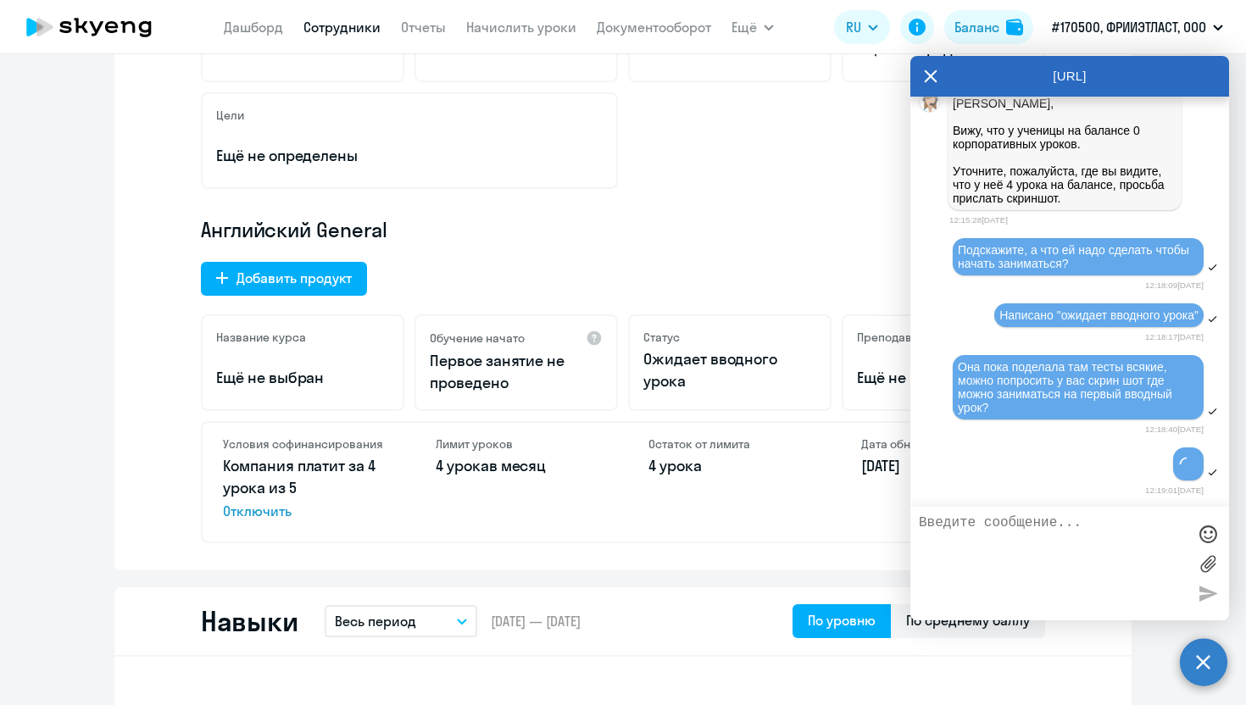
scroll to position [8284, 0]
click at [987, 543] on textarea at bounding box center [1053, 564] width 268 height 97
type textarea "ВОт тут написано "Остаток от лимита 4 урока""
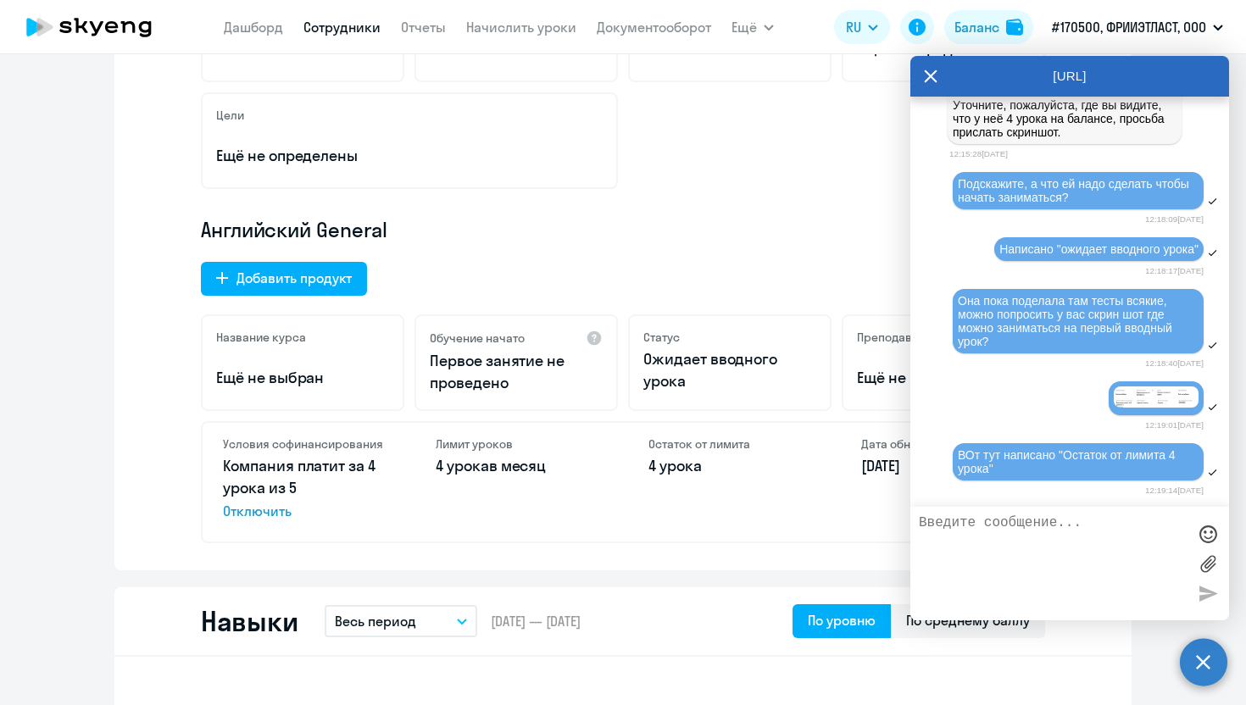
click at [995, 538] on textarea at bounding box center [1053, 564] width 268 height 97
click at [942, 555] on textarea "Это просто наш топ менеджер и мне надо максимально подробно ей обьяснить что и …" at bounding box center [1053, 564] width 268 height 97
type textarea "Это просто наш топ менеджер и мне надо максимально подробно ей объяснить что и …"
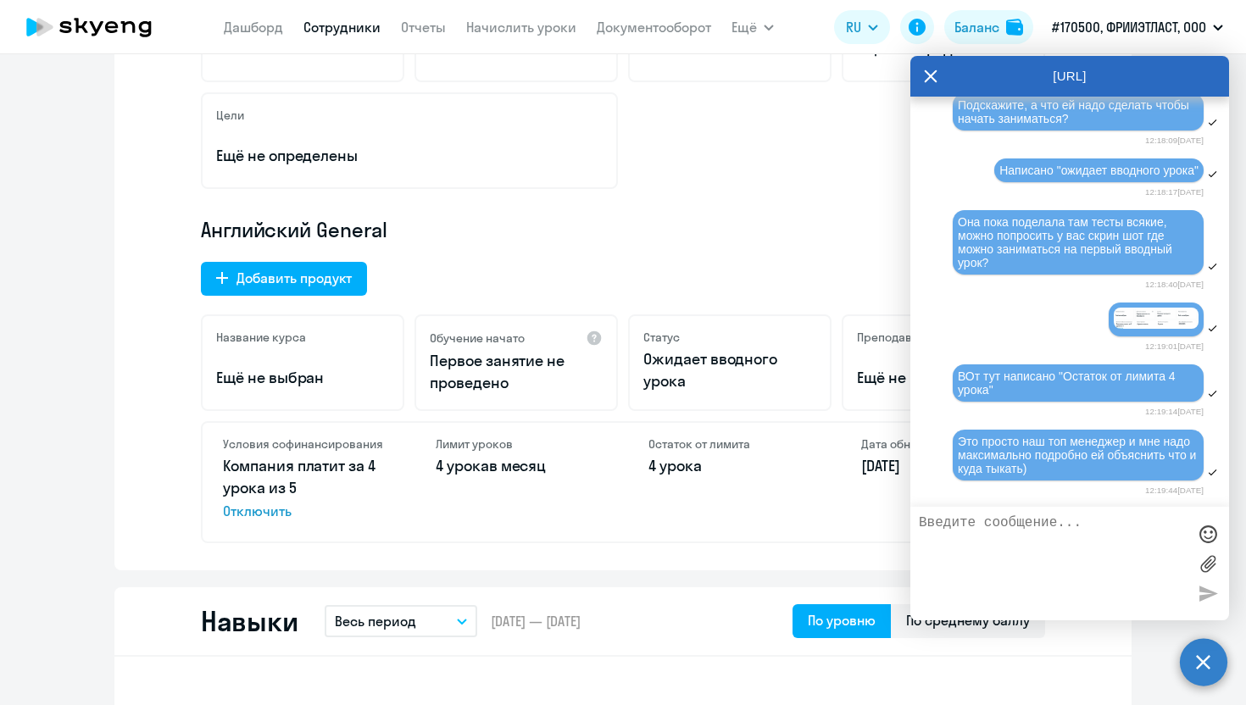
scroll to position [8435, 0]
type textarea "[PERSON_NAME]"
type textarea "Для вводного урока не надо же покупать пакет из 4 занятий?"
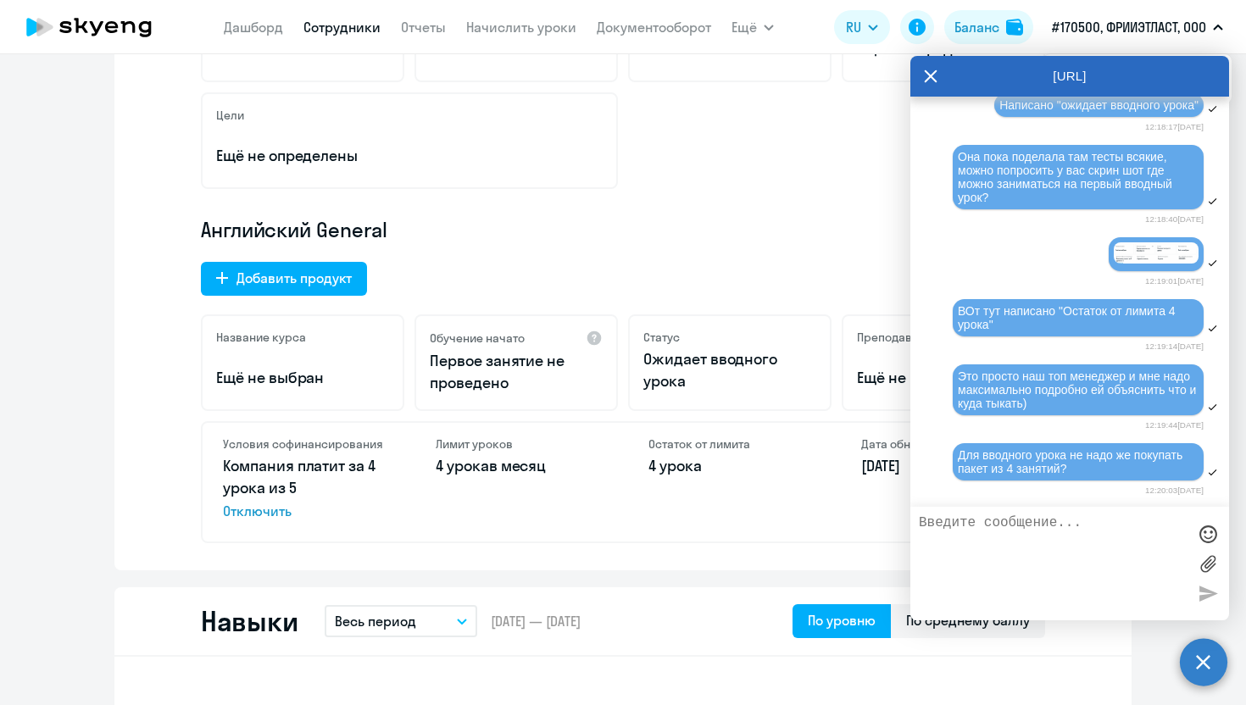
scroll to position [8503, 0]
click at [1055, 530] on textarea at bounding box center [1053, 564] width 268 height 97
type textarea "Очень жду ваш овтет)"
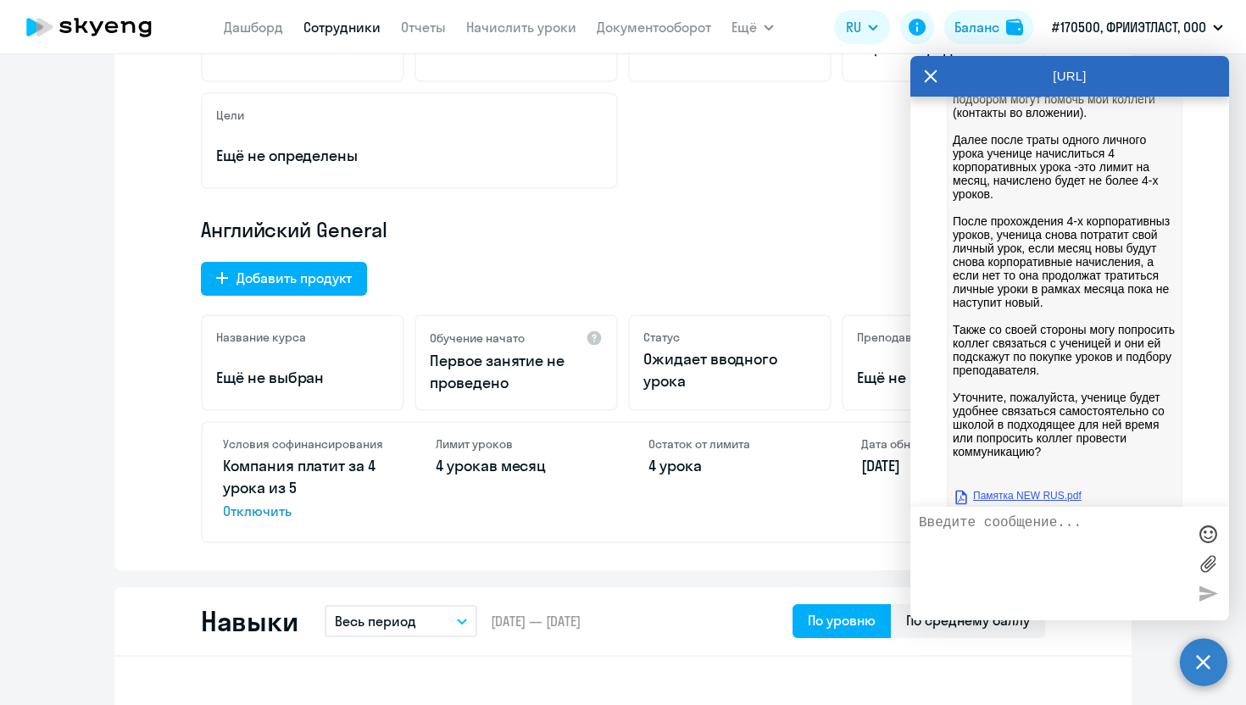
scroll to position [8860, 0]
drag, startPoint x: 954, startPoint y: 204, endPoint x: 1059, endPoint y: 349, distance: 178.4
click at [1059, 349] on p "[PERSON_NAME], Ученице нужно прибрести пакет уроков в личном кабинете. Далее от…" at bounding box center [1065, 44] width 224 height 882
click at [964, 210] on p "[PERSON_NAME], Ученице нужно прибрести пакет уроков в личном кабинете. Далее от…" at bounding box center [1065, 44] width 224 height 882
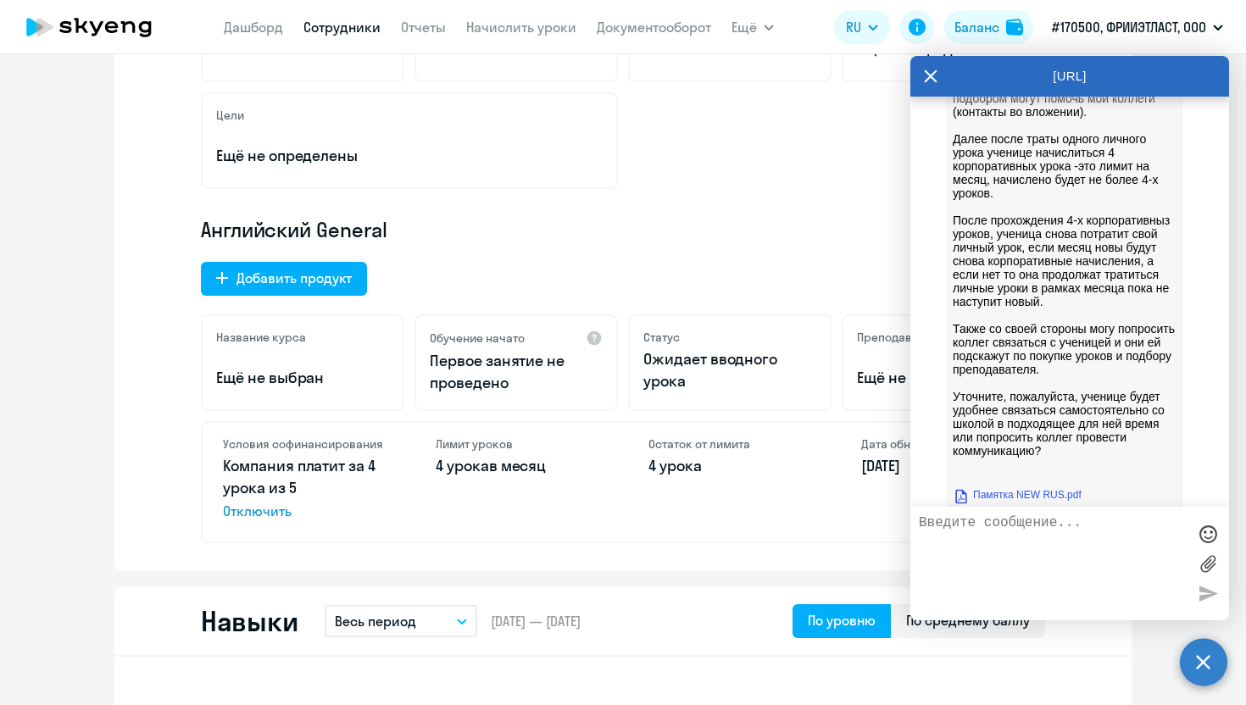
drag, startPoint x: 953, startPoint y: 207, endPoint x: 1107, endPoint y: 236, distance: 156.2
click at [1107, 236] on p "[PERSON_NAME], Ученице нужно прибрести пакет уроков в личном кабинете. Далее от…" at bounding box center [1065, 44] width 224 height 882
copy p "Ученице нужно прибрести пакет уроков в личном кабинете."
click at [999, 293] on p "[PERSON_NAME], Ученице нужно прибрести пакет уроков в личном кабинете. Далее от…" at bounding box center [1065, 44] width 224 height 882
drag, startPoint x: 955, startPoint y: 293, endPoint x: 1072, endPoint y: 328, distance: 122.1
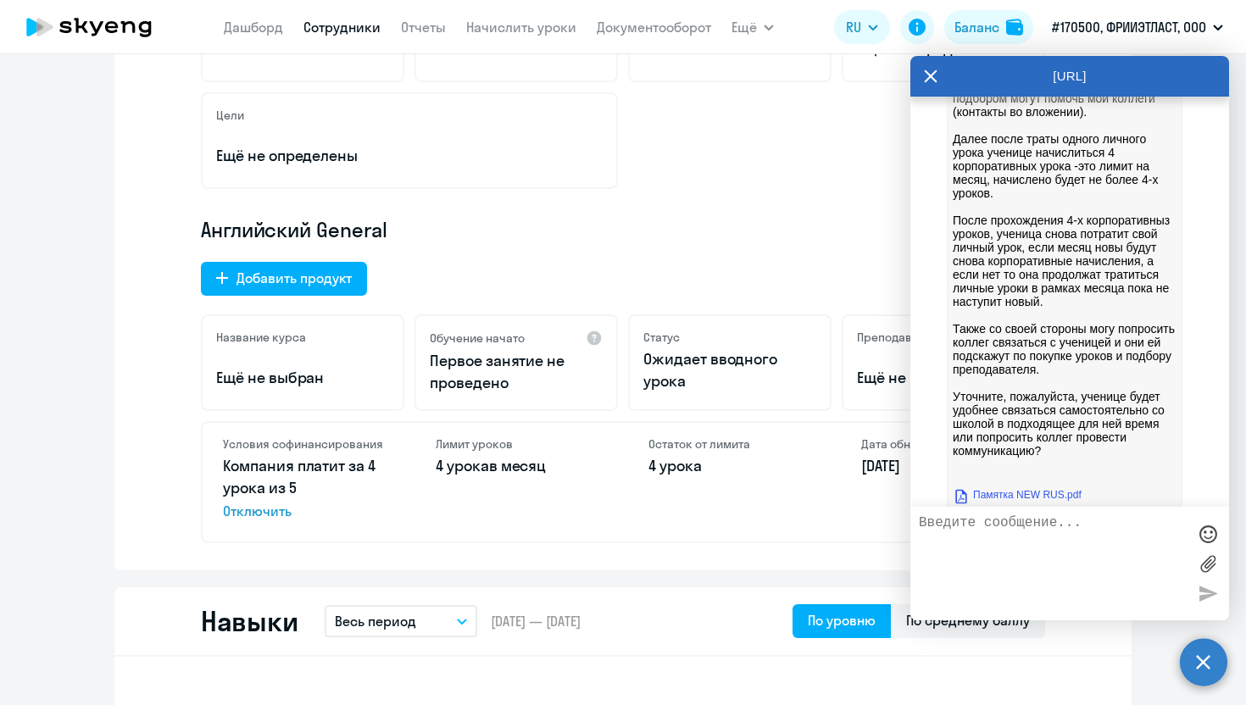
click at [1072, 328] on p "[PERSON_NAME], Ученице нужно прибрести пакет уроков в личном кабинете. Далее от…" at bounding box center [1065, 44] width 224 height 882
copy p "Сейчас у нас нет вводного урока, сейчас мы отправляем только ссылку на тестиров…"
click at [1000, 354] on p "[PERSON_NAME], Ученице нужно прибрести пакет уроков в личном кабинете. Далее от…" at bounding box center [1065, 44] width 224 height 882
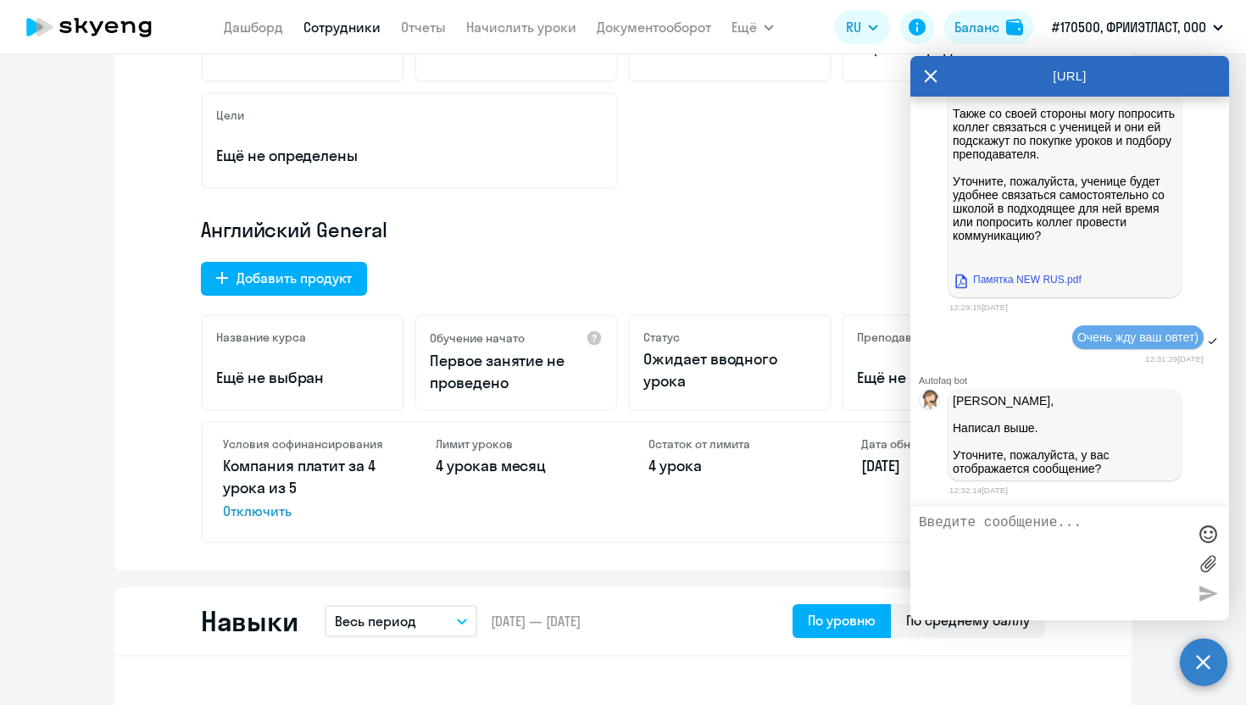
scroll to position [9205, 0]
drag, startPoint x: 1035, startPoint y: 296, endPoint x: 1167, endPoint y: 315, distance: 132.9
copy p "далее ей откроется возможность побора преподавателя."
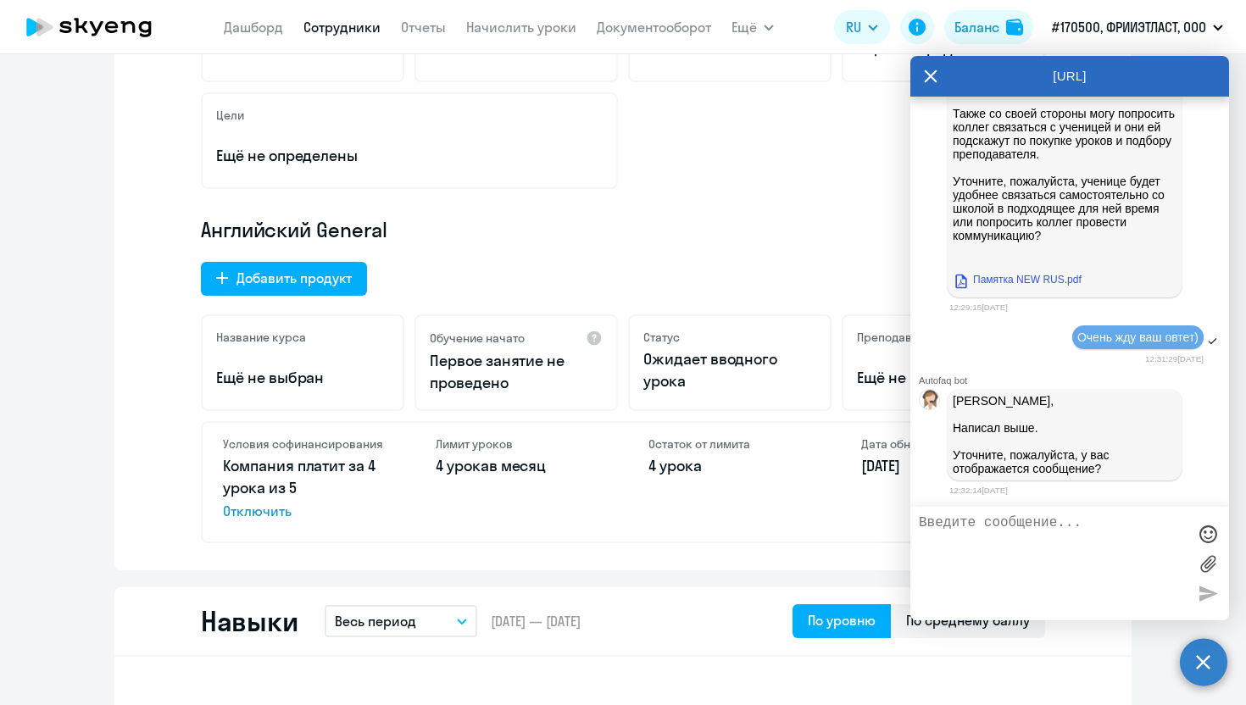
drag, startPoint x: 956, startPoint y: 356, endPoint x: 1014, endPoint y: 164, distance: 201.2
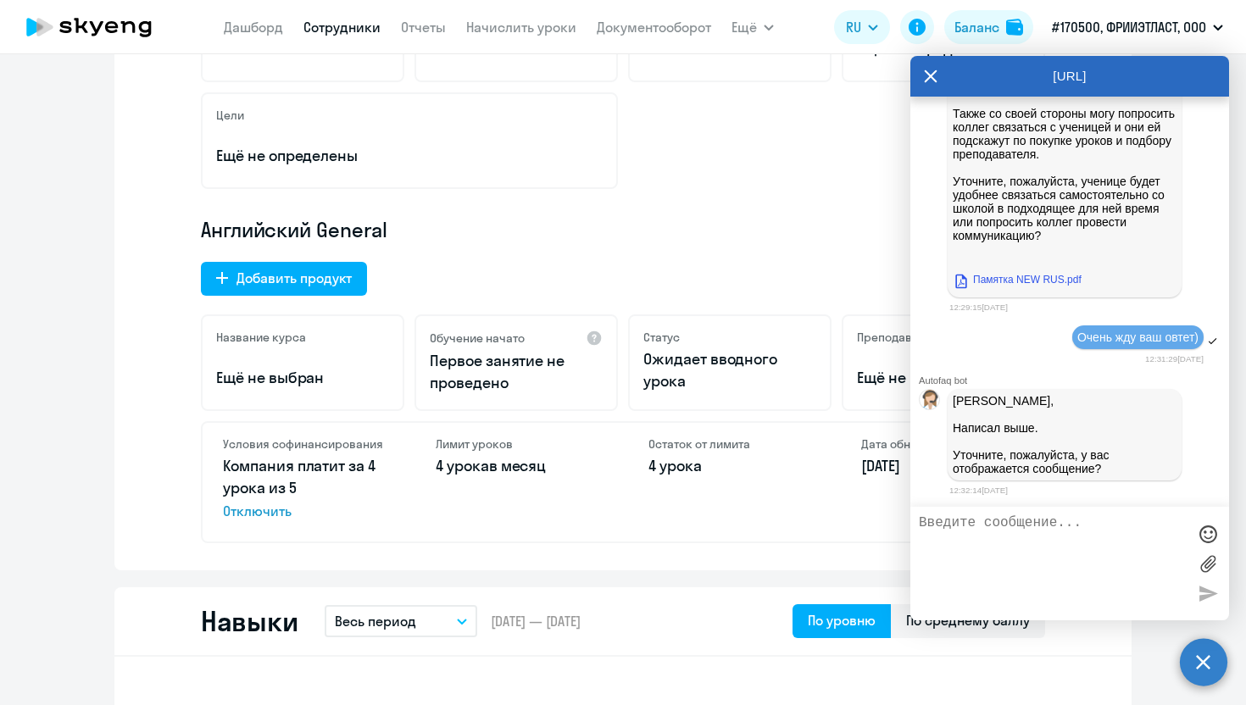
drag, startPoint x: 952, startPoint y: 170, endPoint x: 999, endPoint y: 225, distance: 71.6
copy p "Далее после траты одного личного урока ученице начислиться 4 корпоративных урок…"
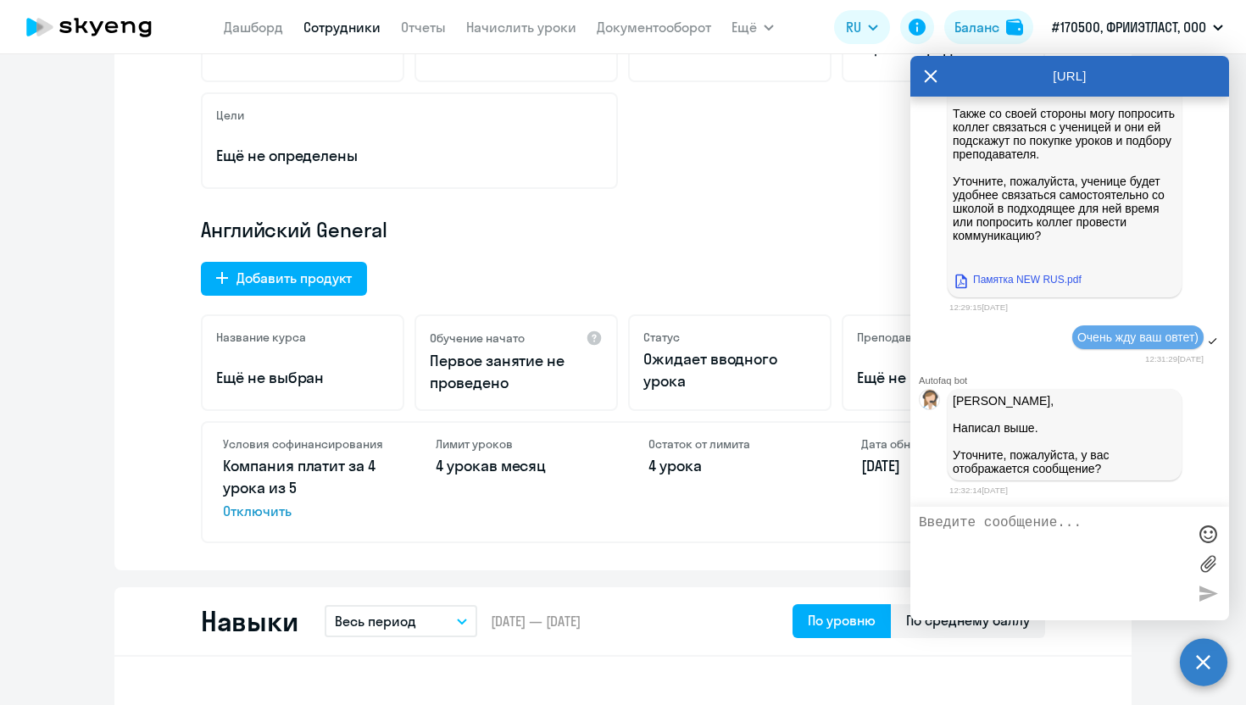
click at [1011, 535] on textarea at bounding box center [1053, 564] width 268 height 97
type textarea "Да, могут они написать ей в ее ЛК? Спасибо!"
